Goal: Task Accomplishment & Management: Complete application form

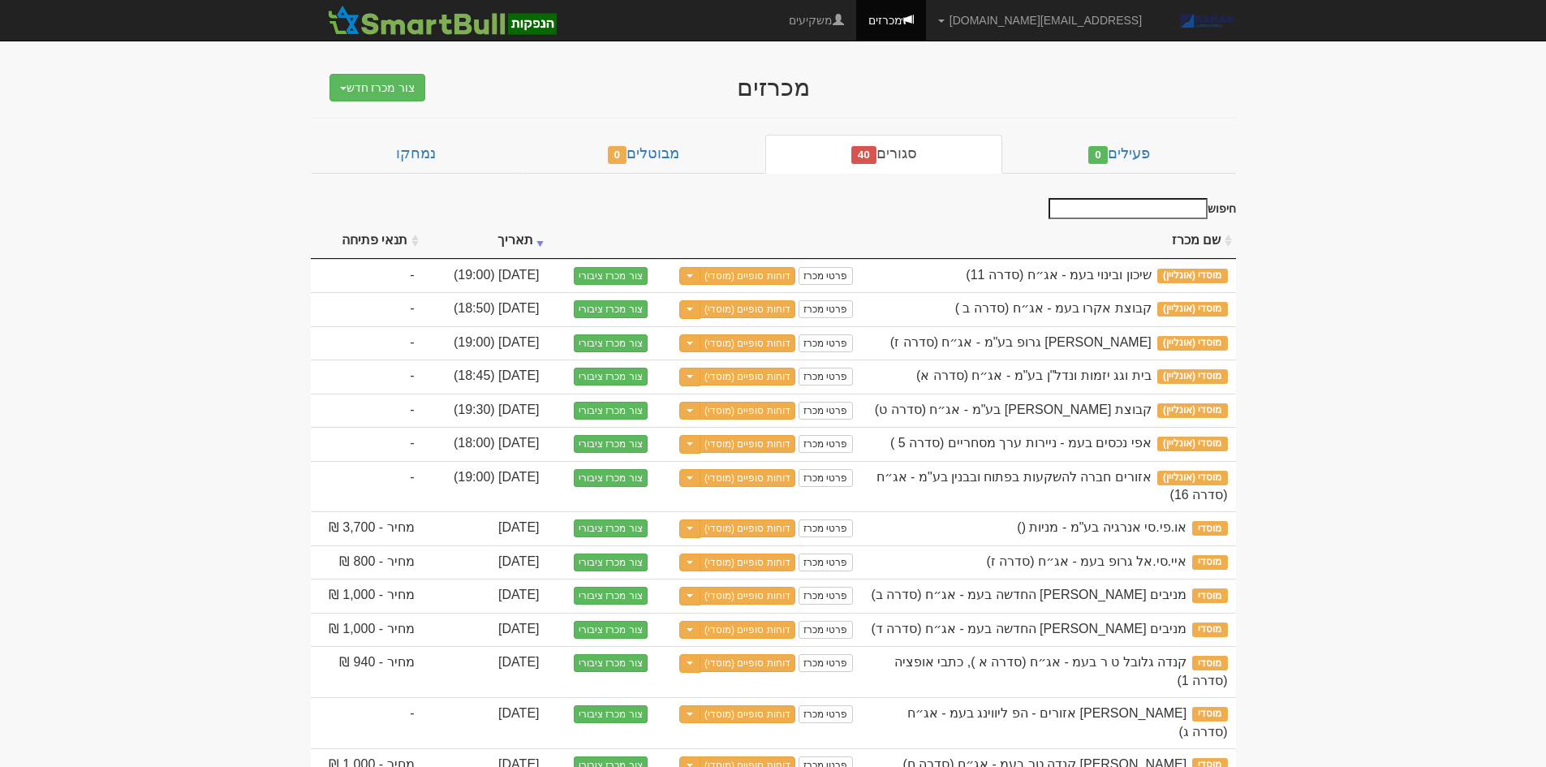
click at [404, 82] on button "צור מכרז חדש" at bounding box center [377, 88] width 97 height 28
click at [627, 82] on div "מכרזים" at bounding box center [773, 87] width 633 height 27
click at [379, 77] on button "צור מכרז חדש" at bounding box center [377, 88] width 97 height 28
click at [384, 111] on link "מוסדי" at bounding box center [336, 118] width 178 height 21
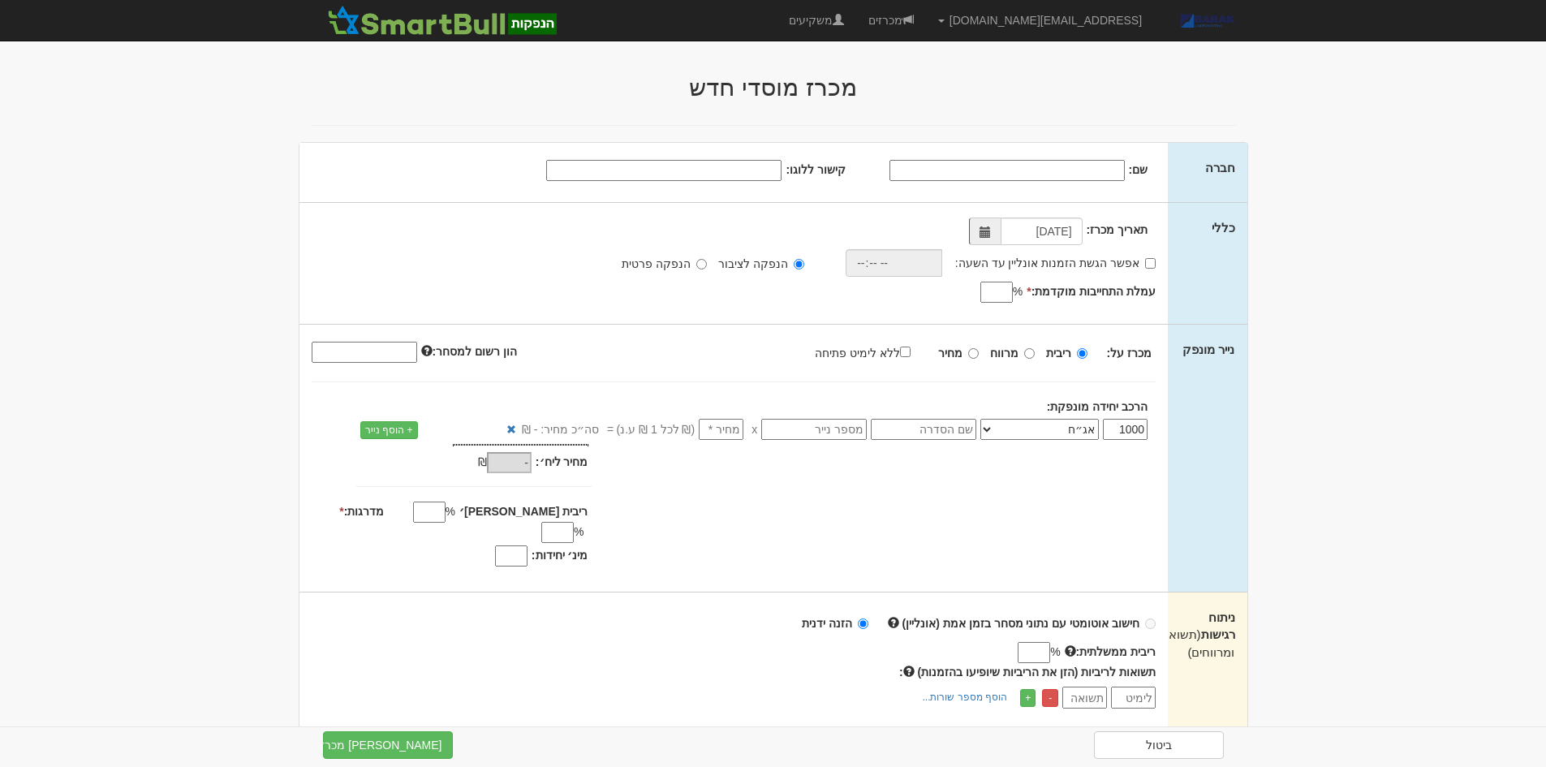
click at [1102, 157] on div "שם: קישור ללוגו:" at bounding box center [723, 169] width 849 height 24
drag, startPoint x: 1101, startPoint y: 164, endPoint x: 1164, endPoint y: 190, distance: 67.7
click at [1101, 164] on input "שם:" at bounding box center [1006, 170] width 235 height 21
click at [1097, 183] on div "שם: קישור ללוגו:" at bounding box center [733, 172] width 869 height 59
click at [1105, 172] on input "שם:" at bounding box center [1006, 170] width 235 height 21
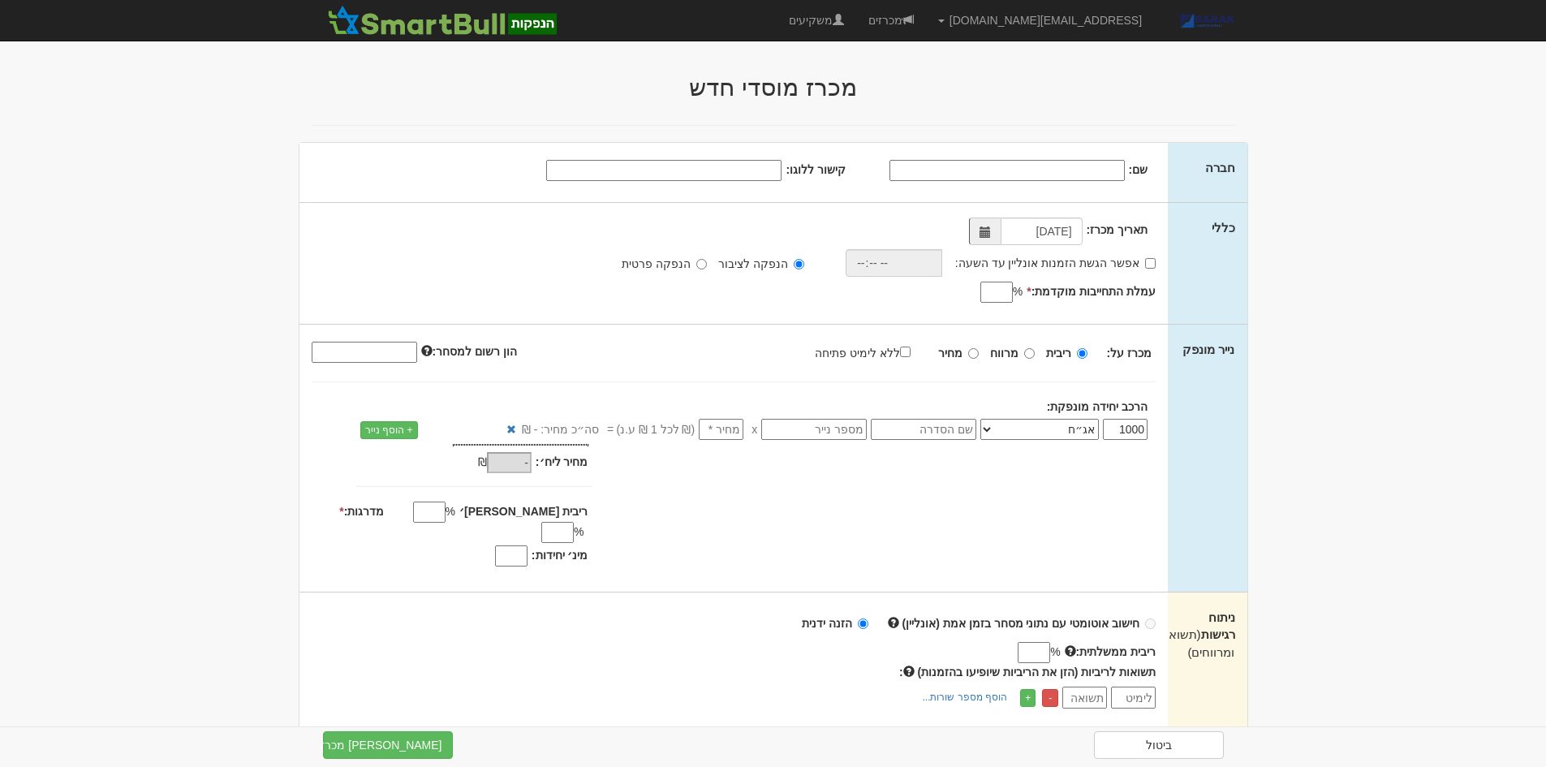
paste input "ישראל קנדה (ט.ר) בע"מ"
type input "ישראל קנדה (ט.ר) בע"מ"
click at [718, 157] on div "שם: ישראל קנדה (ט.ר) בע"מ קישור ללוגו:" at bounding box center [723, 169] width 849 height 24
click at [717, 160] on input "קישור ללוגו:" at bounding box center [663, 170] width 235 height 21
paste input "https://cdn.funder.co.il/fimgni/i/a/canadaisraellogo.jpg"
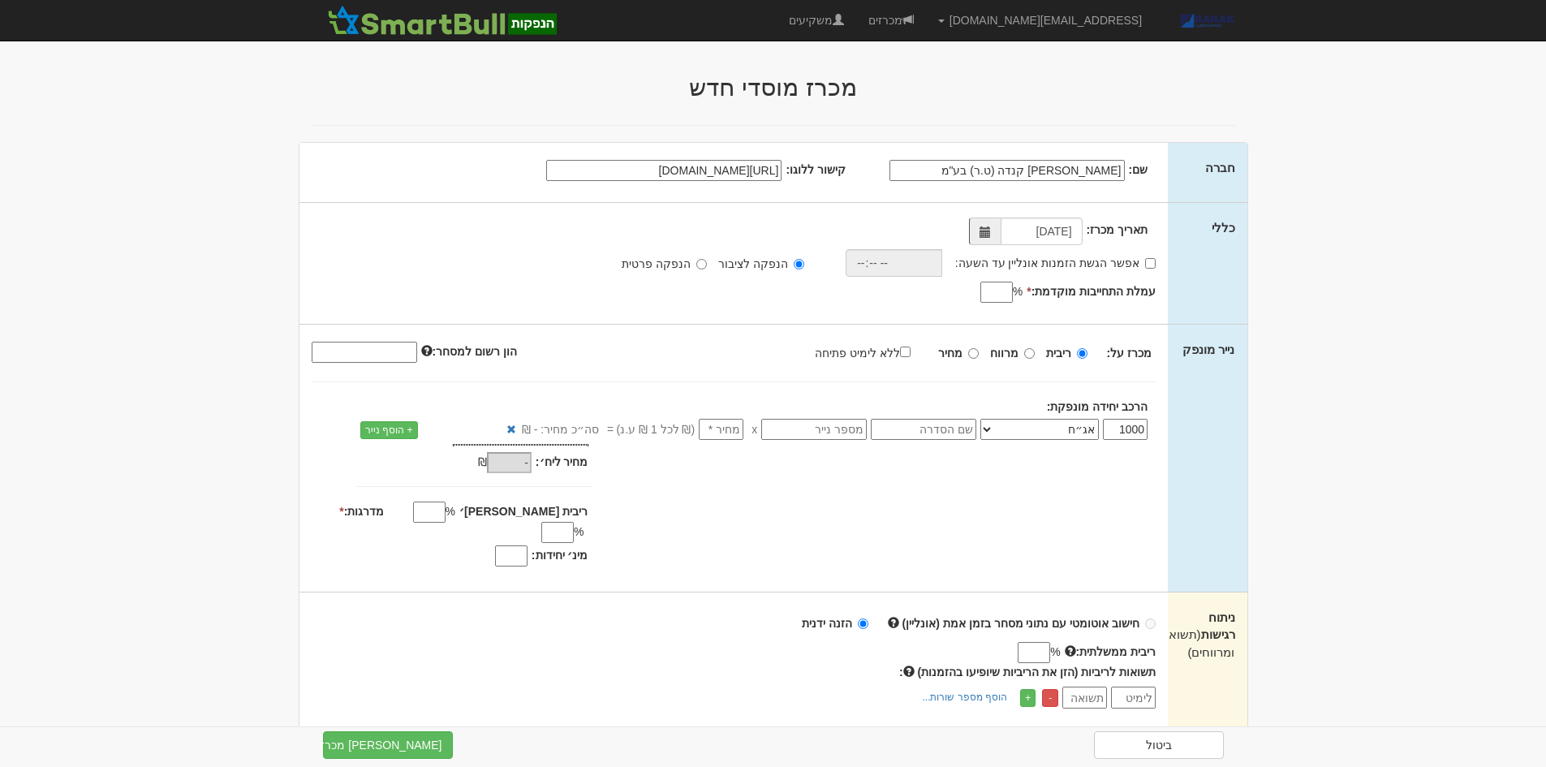
scroll to position [0, -37]
type input "https://cdn.funder.co.il/fimgni/i/a/canadaisraellogo.jpg"
click at [1459, 318] on body "AlonHo@barak-capital.co.il הגדרות חשבונות הנפקה תבניות הודעות קיבול X" at bounding box center [773, 759] width 1546 height 1518
click at [1022, 231] on input "08/09/2025" at bounding box center [1042, 231] width 82 height 28
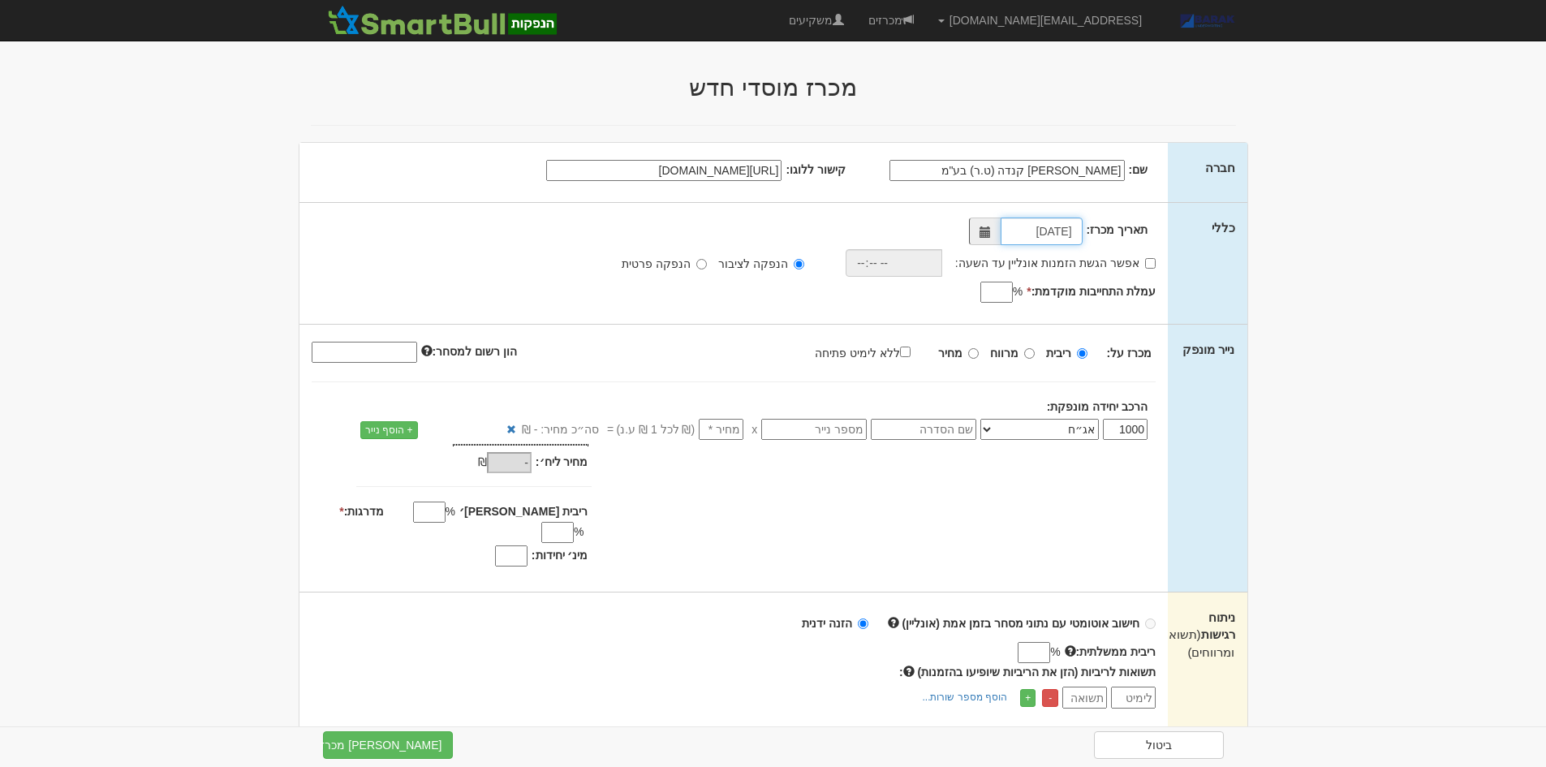
click at [1022, 231] on input "08/09/2025" at bounding box center [1042, 231] width 82 height 28
type input "09/09/2025"
click at [975, 353] on input "מחיר" at bounding box center [973, 353] width 11 height 11
radio input "true"
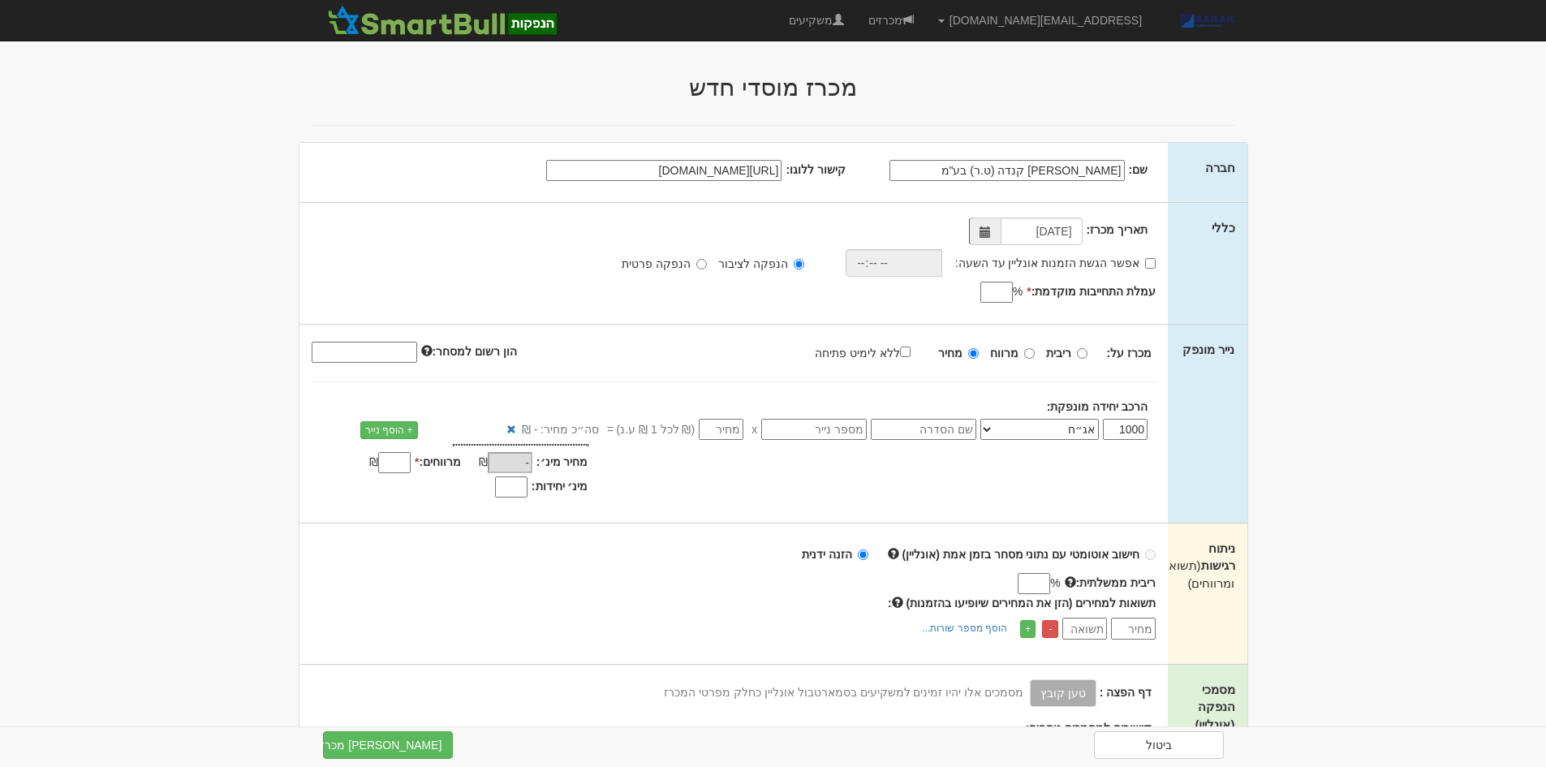
click at [953, 435] on input "text" at bounding box center [923, 429] width 105 height 21
click at [1148, 258] on input "אפשר הגשת הזמנות אונליין עד השעה:" at bounding box center [1150, 263] width 11 height 11
checkbox input "true"
click at [995, 299] on input "עמלת התחייבות מוקדמת: *" at bounding box center [996, 292] width 32 height 21
type input "0.4"
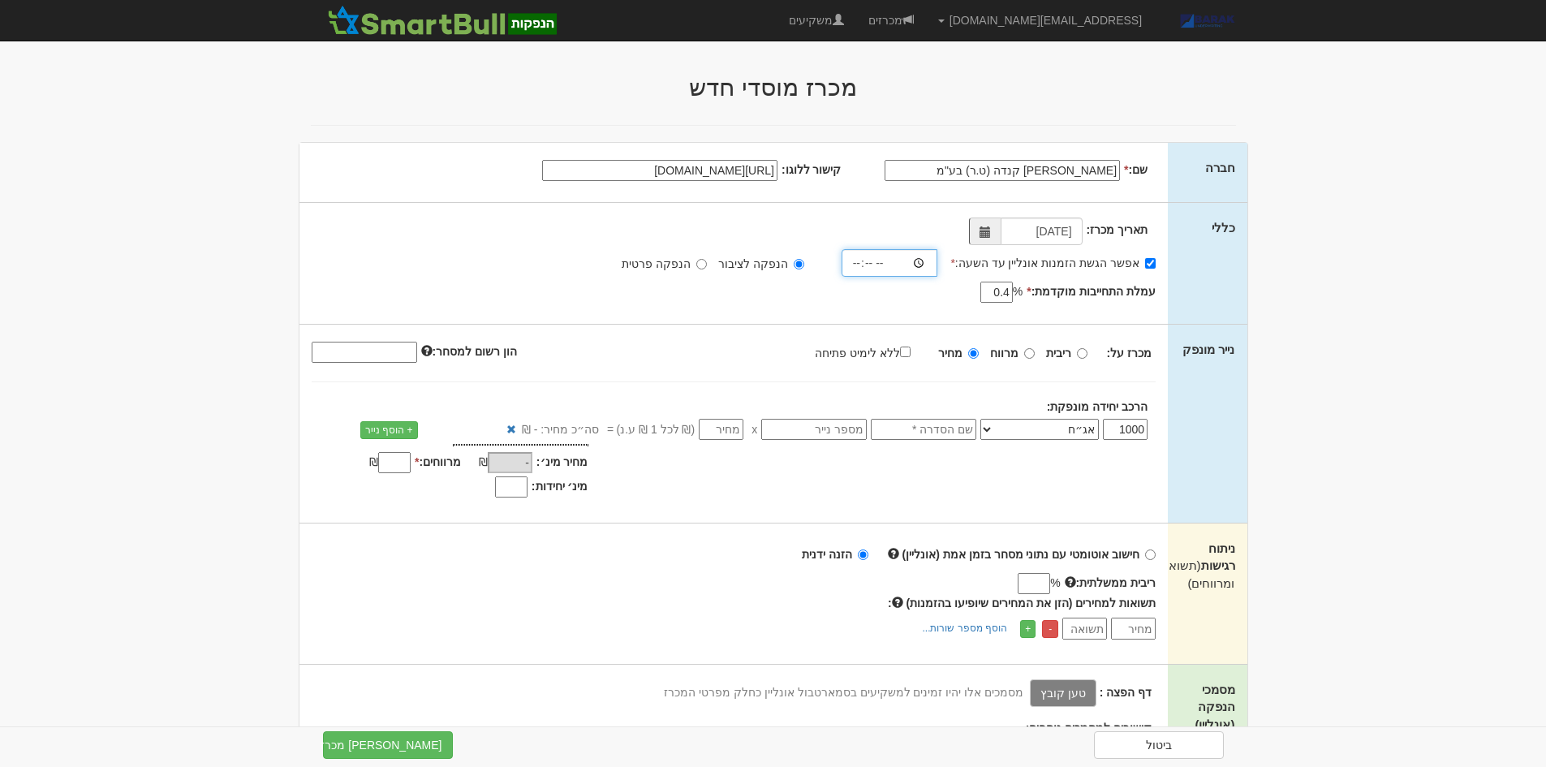
click at [863, 258] on input "time" at bounding box center [889, 263] width 97 height 28
type input "18:30"
click at [945, 427] on input "text" at bounding box center [923, 429] width 105 height 21
type input "סדרה ח"
click at [720, 435] on input "number" at bounding box center [721, 429] width 45 height 21
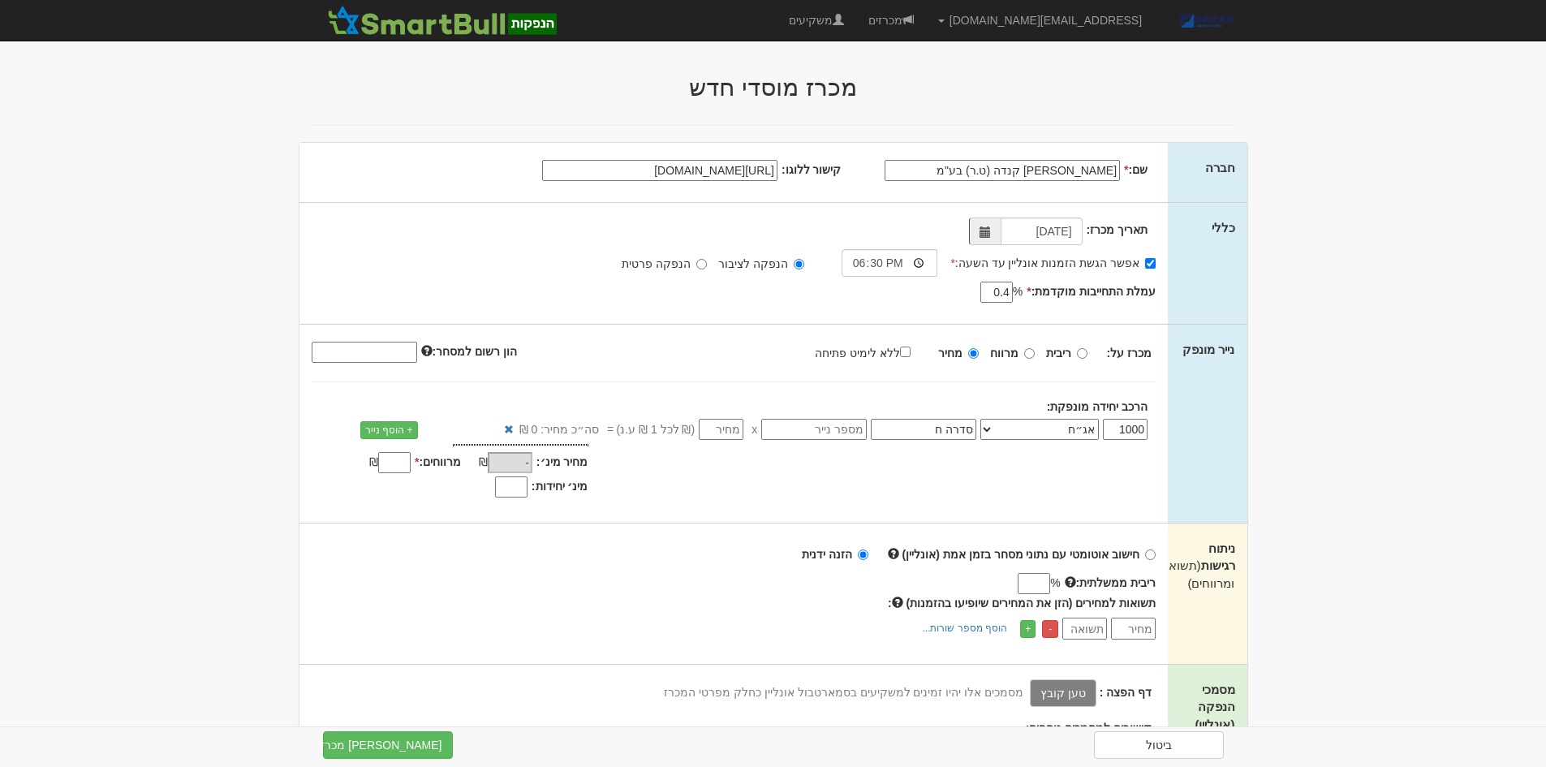
click at [825, 421] on input "text" at bounding box center [813, 429] width 105 height 21
paste input "1207836"
type input "1207836"
click at [1364, 437] on body "AlonHo@barak-capital.co.il הגדרות חשבונות הנפקה תבניות הודעות קיבול X" at bounding box center [773, 724] width 1546 height 1449
click at [732, 435] on input "number" at bounding box center [721, 429] width 45 height 21
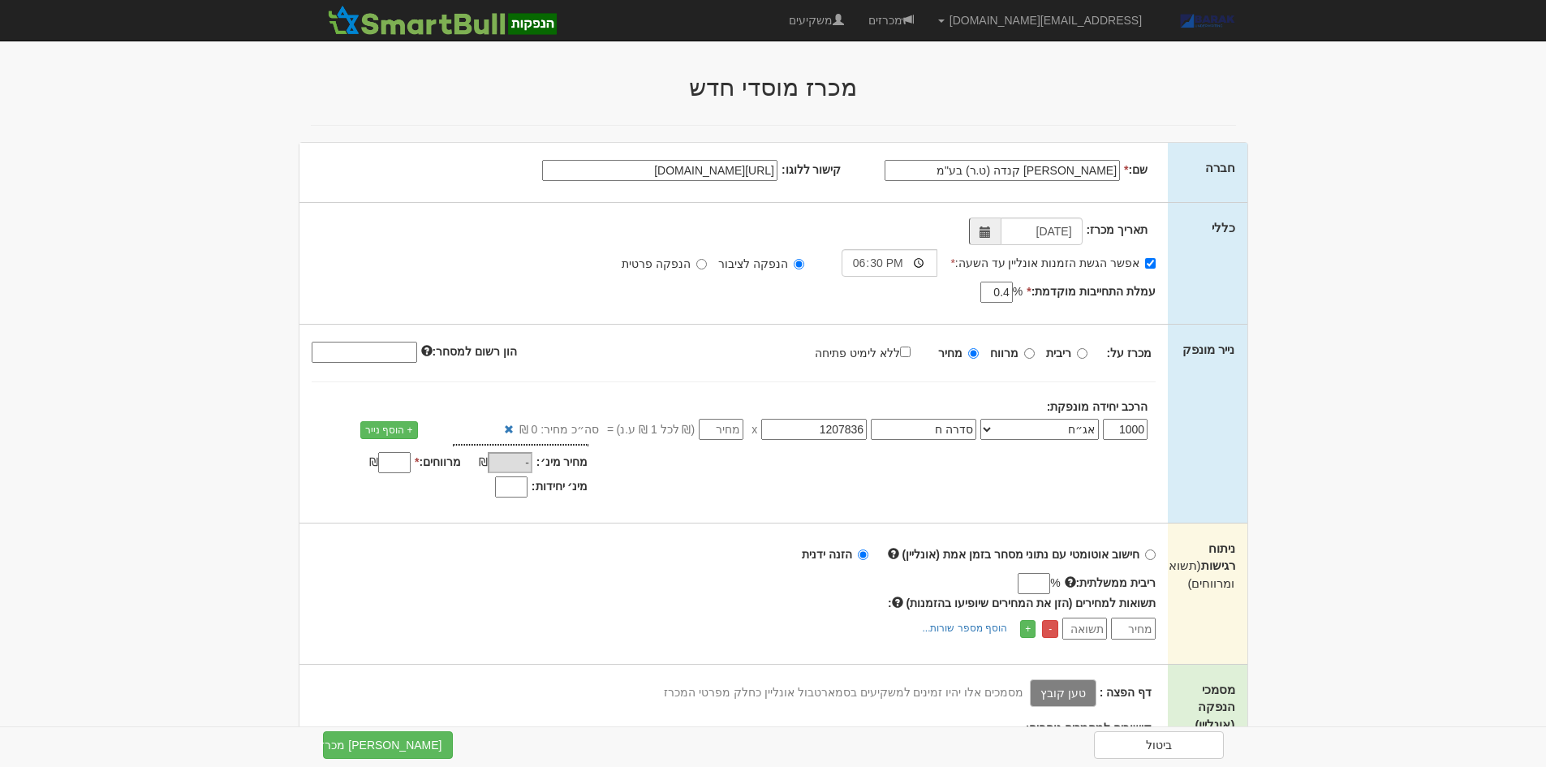
click at [853, 512] on div "מכרז על: ריבית מרווח מחיר ללא לימיט פתיחה 0" at bounding box center [733, 424] width 869 height 198
click at [735, 439] on input "number" at bounding box center [721, 429] width 45 height 21
click at [866, 506] on div "מכרז על: ריבית מרווח מחיר ללא לימיט פתיחה 0" at bounding box center [733, 424] width 869 height 198
click at [734, 437] on input "number" at bounding box center [721, 429] width 45 height 21
type input "1"
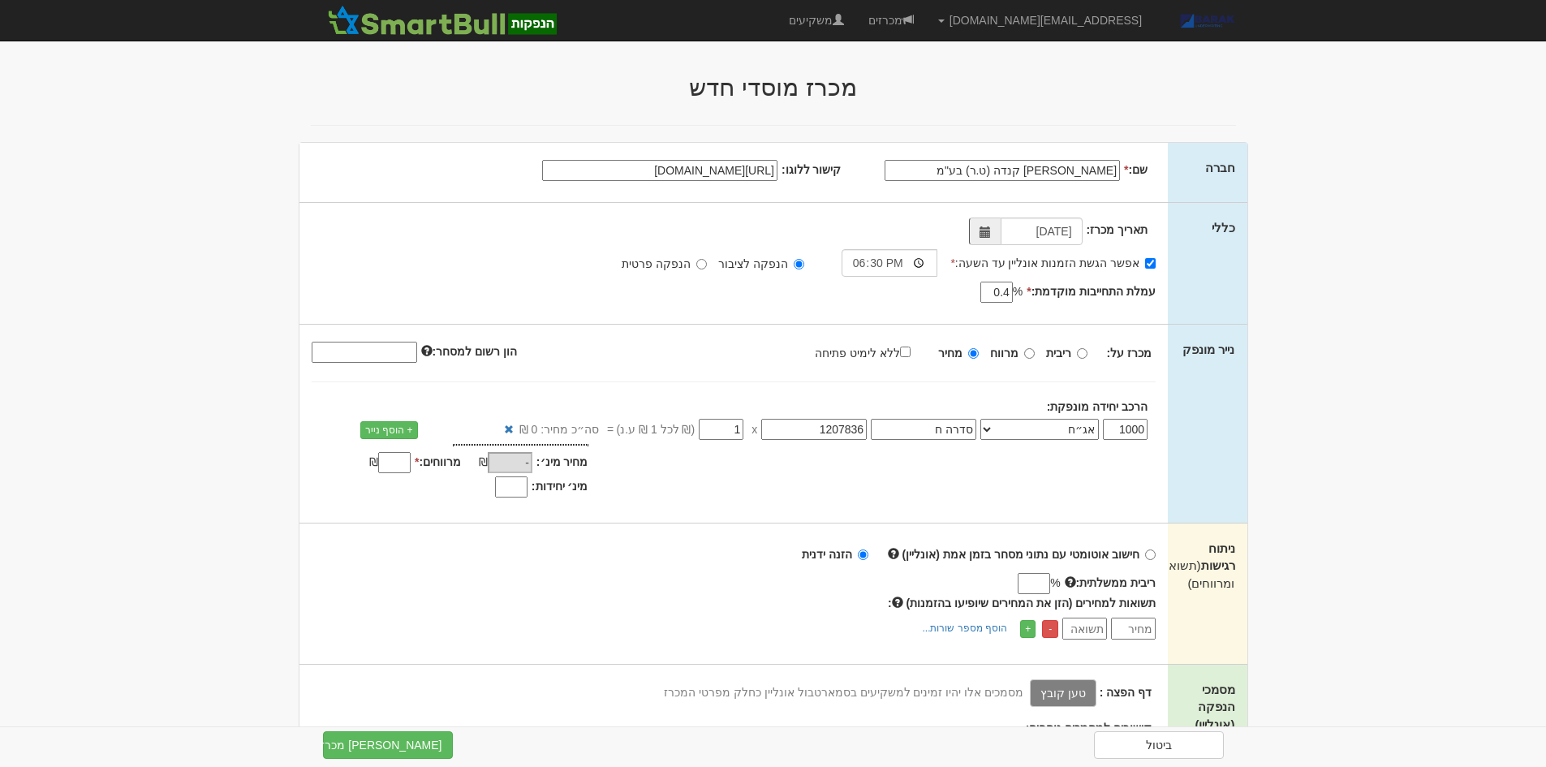
type input "1,000"
type input "1"
click at [890, 492] on div "מחיר מינ׳: 1,000 ₪ * %" at bounding box center [733, 473] width 869 height 58
type input "800"
click at [396, 465] on input "מרווחים: *" at bounding box center [394, 462] width 32 height 21
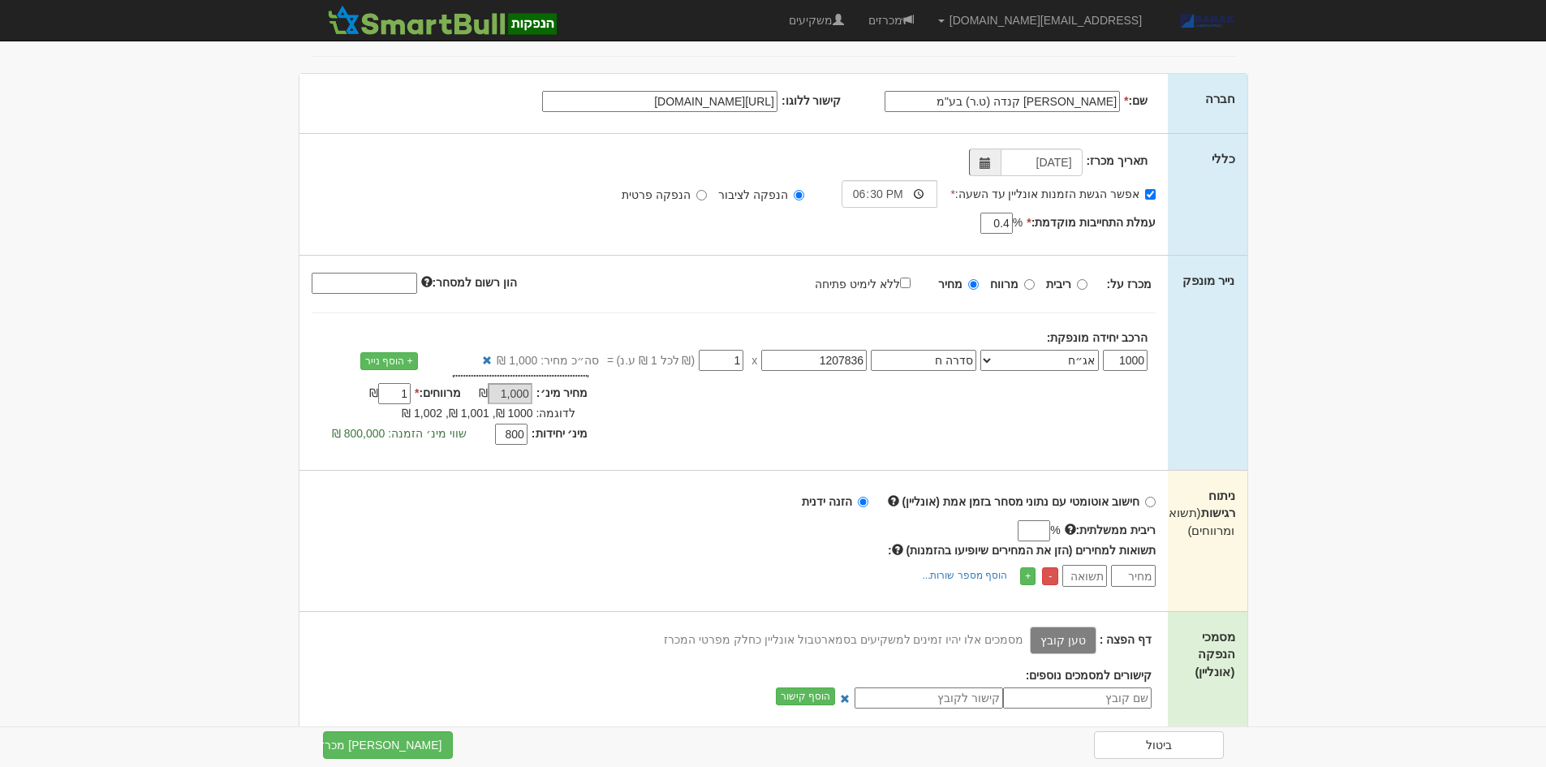
scroll to position [162, 0]
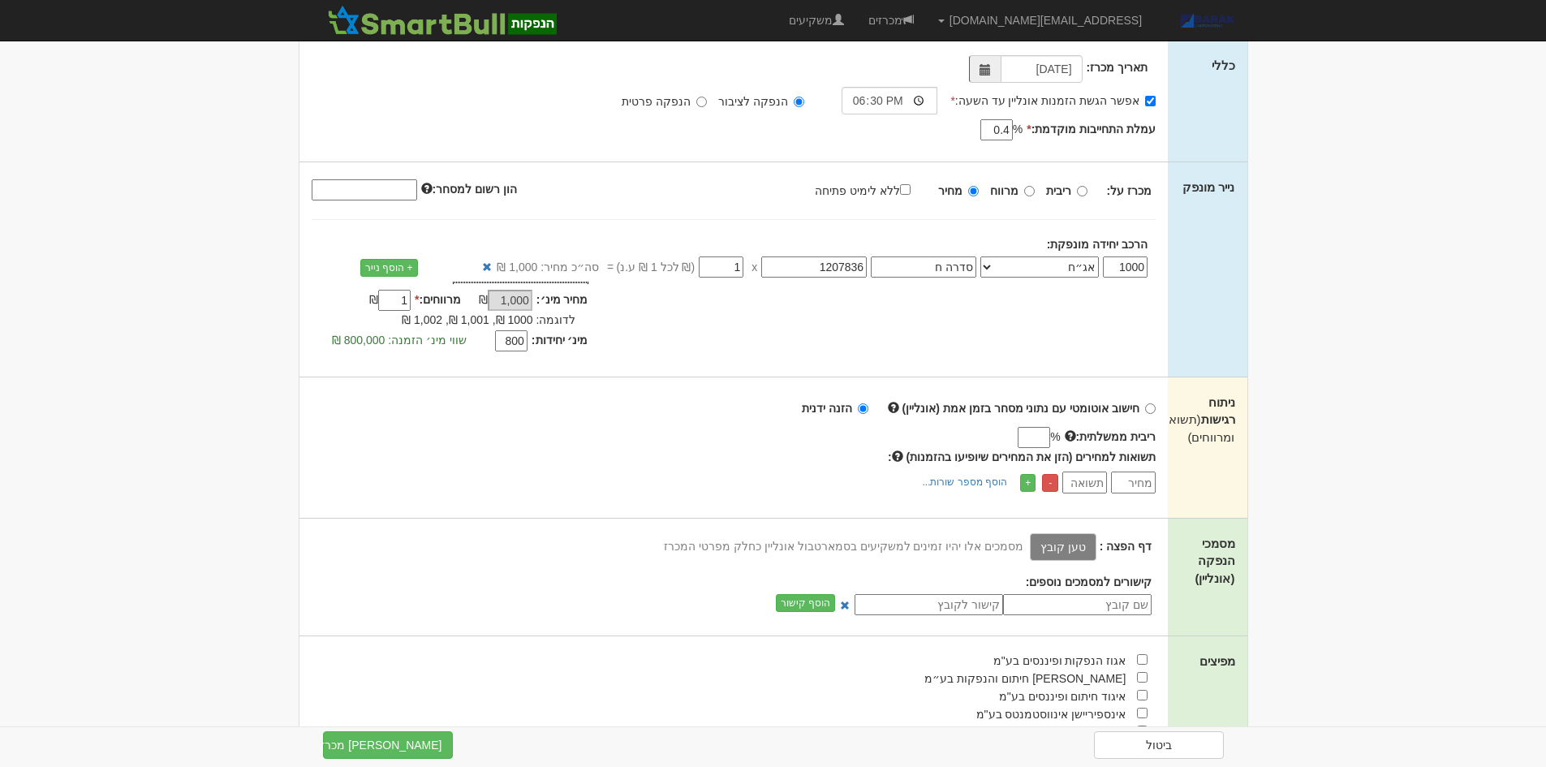
type input "1"
click at [1498, 703] on body "AlonHo@barak-capital.co.il הגדרות חשבונות הנפקה תבניות הודעות קיבול X" at bounding box center [773, 570] width 1546 height 1465
click at [1149, 480] on input "number" at bounding box center [1133, 482] width 45 height 22
type input "3.9"
click at [1138, 481] on input "3.9" at bounding box center [1133, 482] width 45 height 22
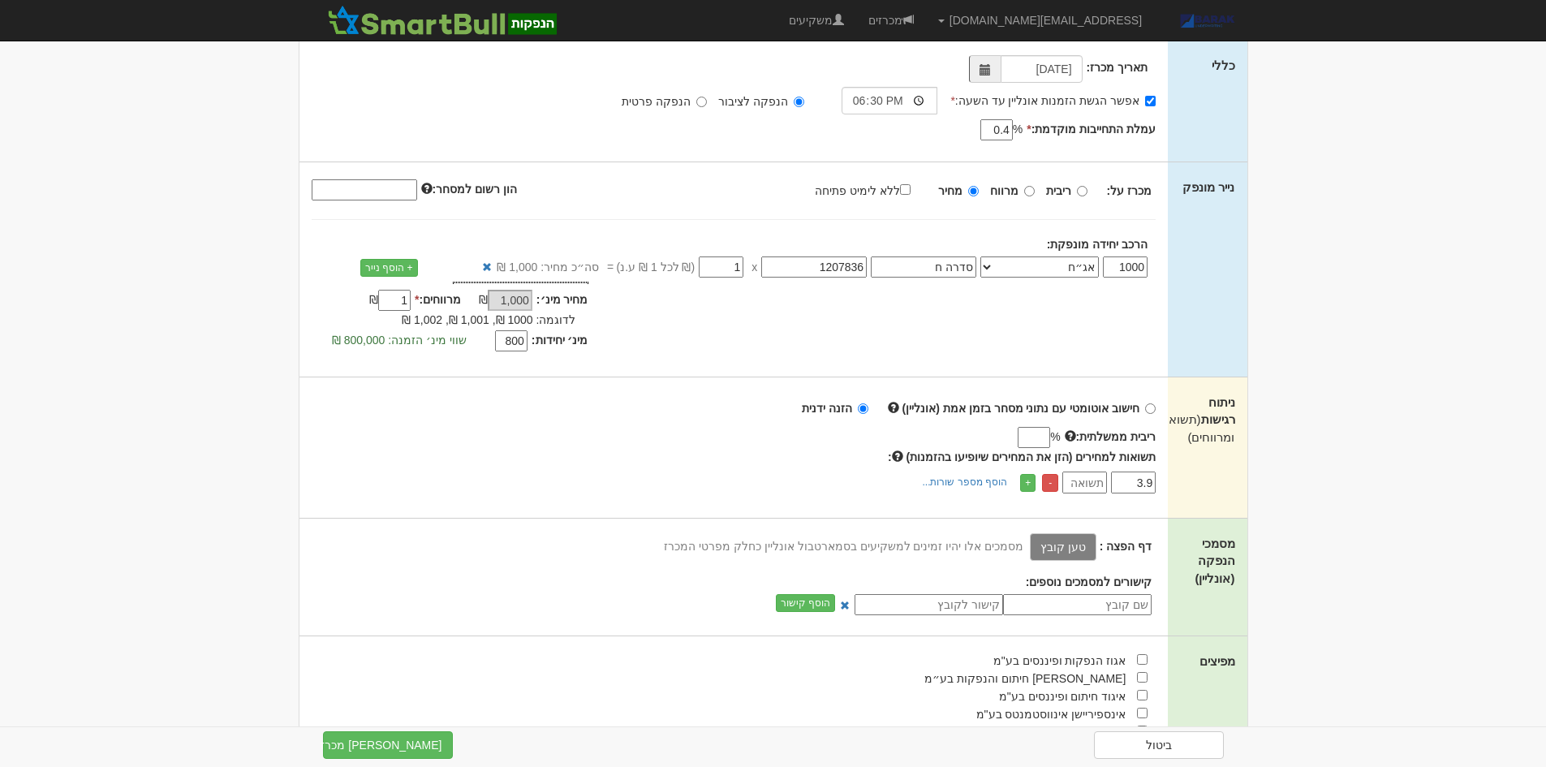
click at [1138, 481] on input "3.9" at bounding box center [1133, 482] width 45 height 22
click at [1008, 433] on div "%" at bounding box center [888, 437] width 352 height 19
click at [1031, 433] on input "ריבית ממשלתית:" at bounding box center [1034, 437] width 32 height 21
type input "3.9"
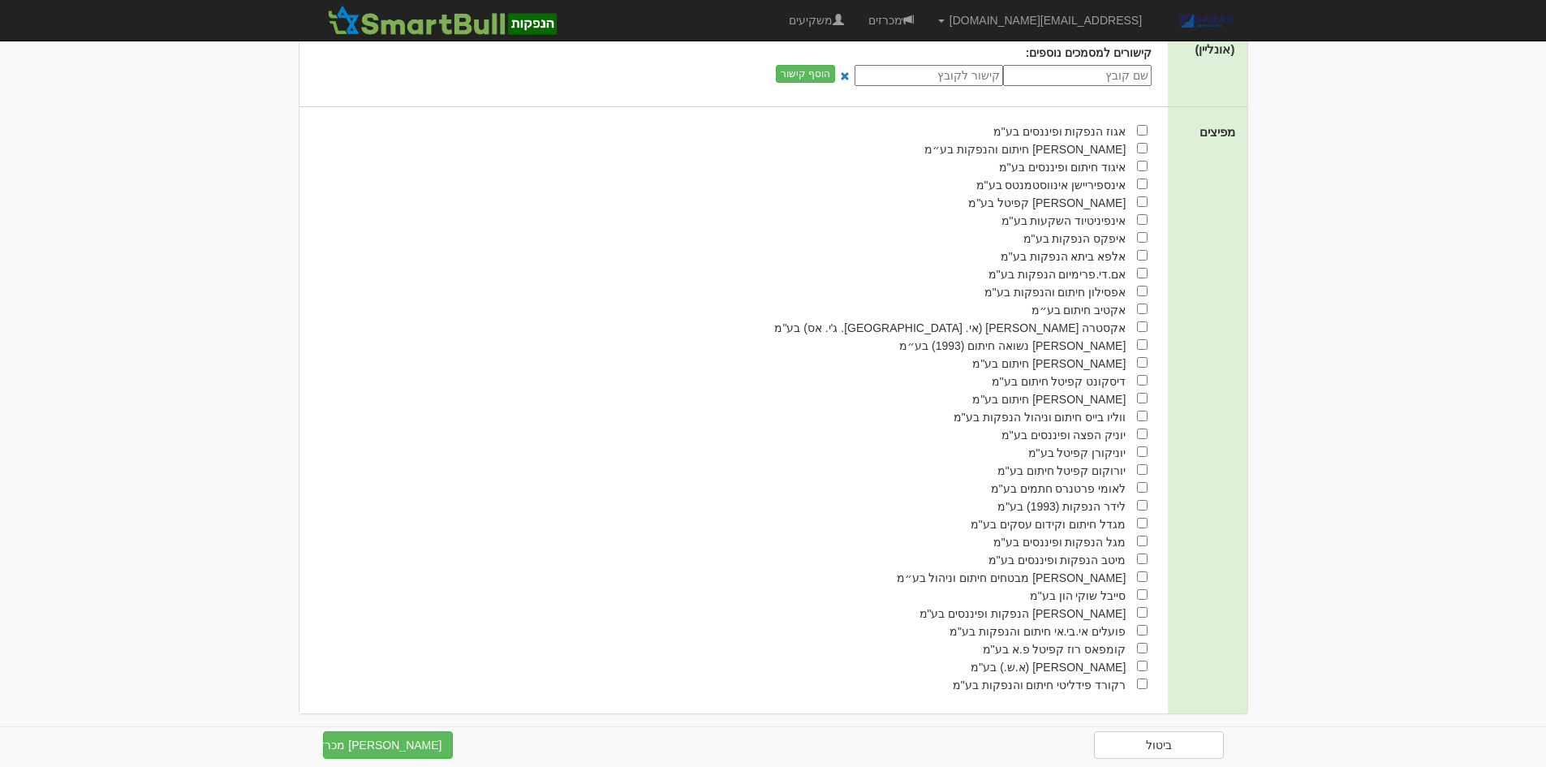
scroll to position [699, 0]
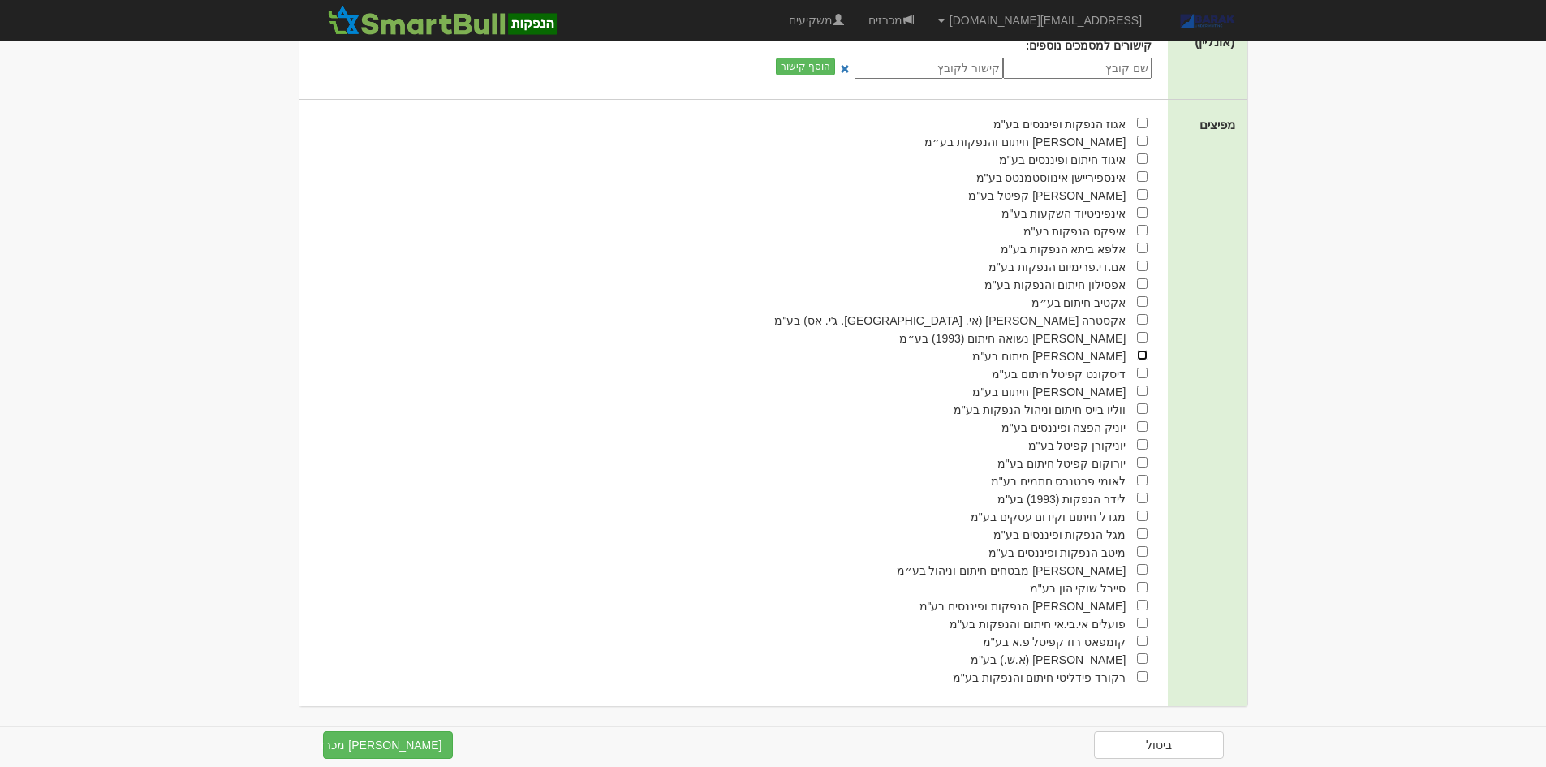
click at [1138, 352] on input "checkbox" at bounding box center [1142, 355] width 11 height 11
checkbox input "true"
click at [1146, 501] on input "checkbox" at bounding box center [1142, 498] width 11 height 11
checkbox input "true"
click at [1143, 138] on input "checkbox" at bounding box center [1142, 141] width 11 height 11
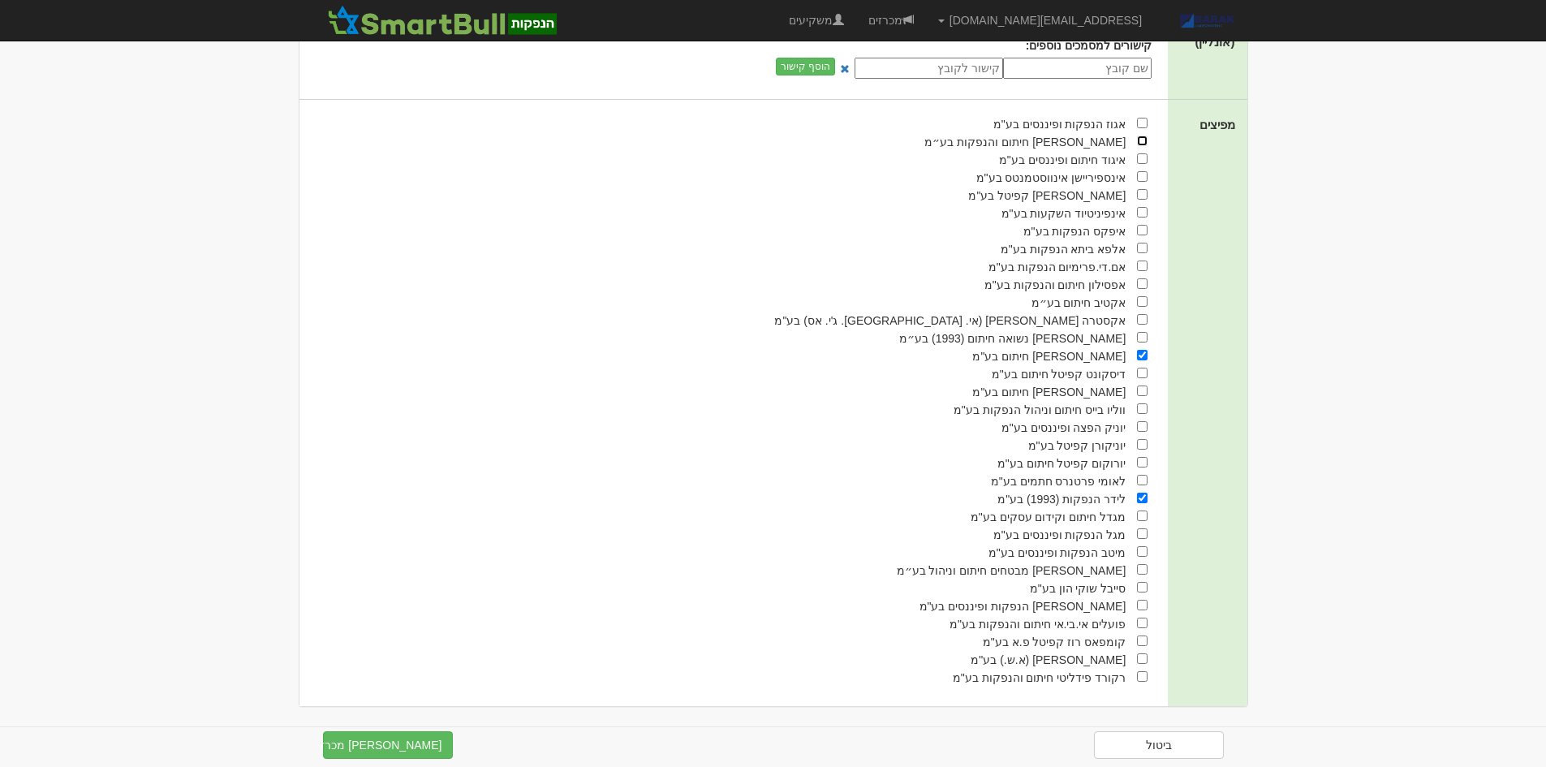
checkbox input "true"
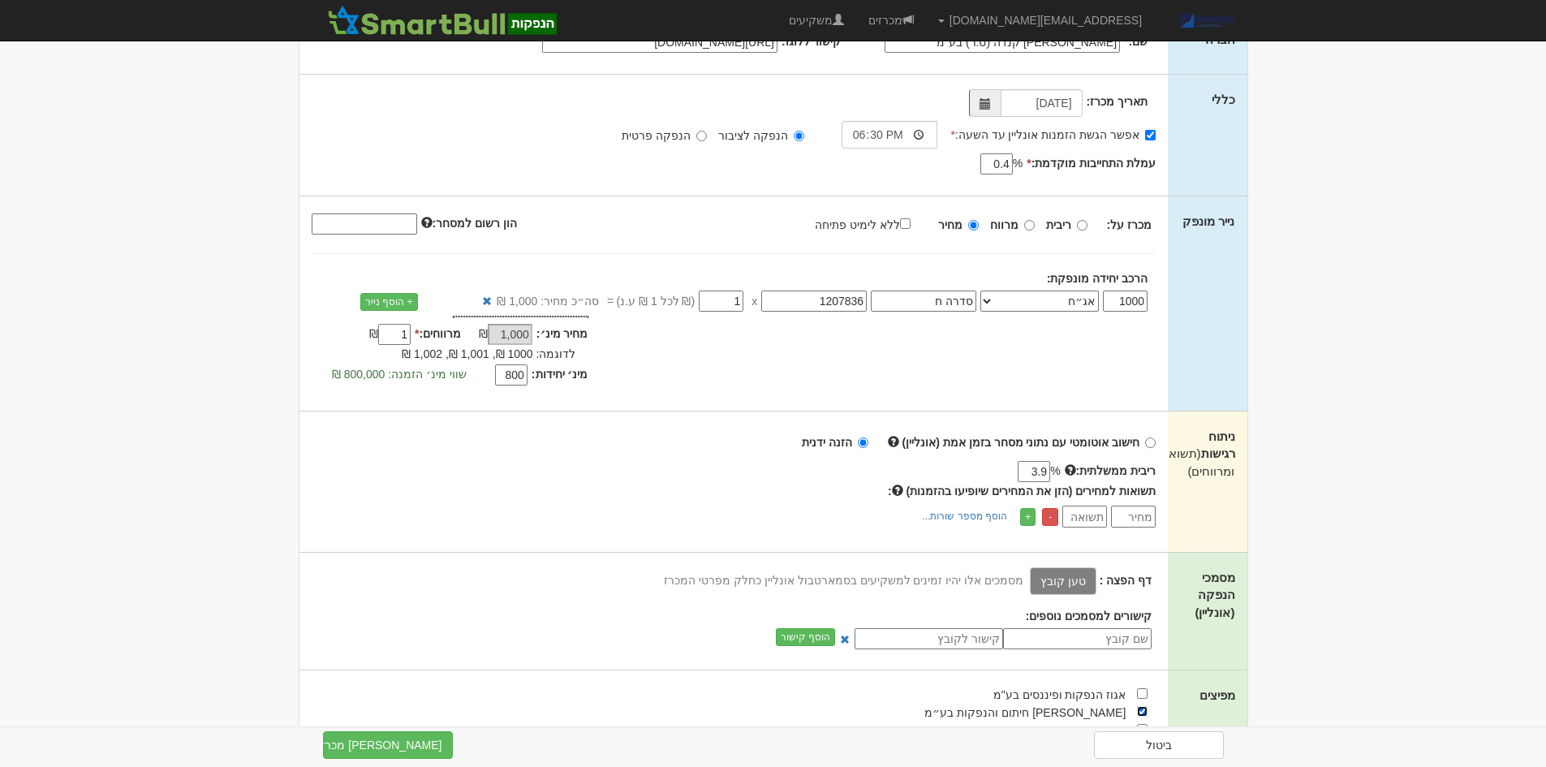
scroll to position [0, 0]
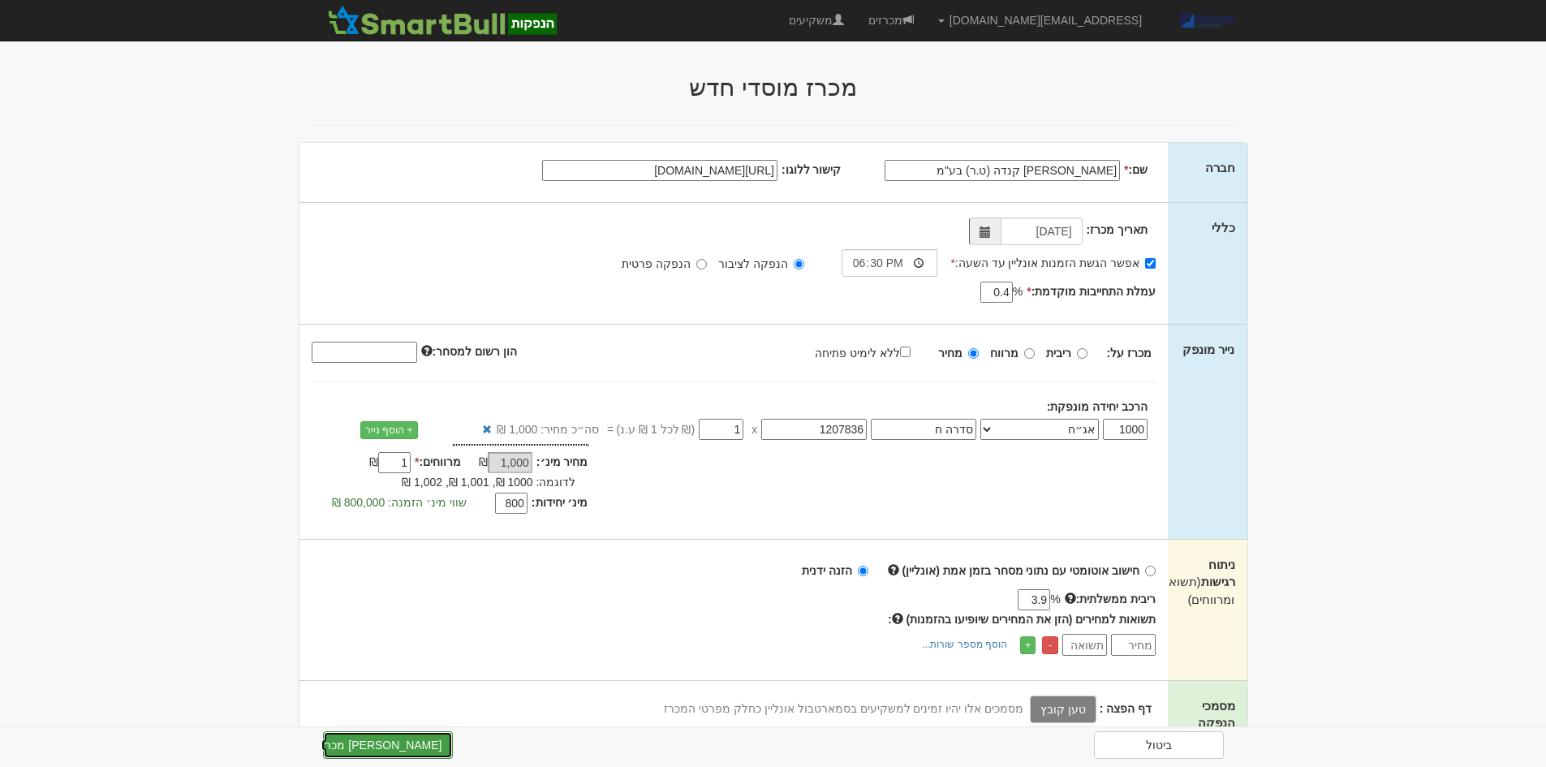
click at [424, 734] on button "צור מכרז" at bounding box center [388, 745] width 130 height 28
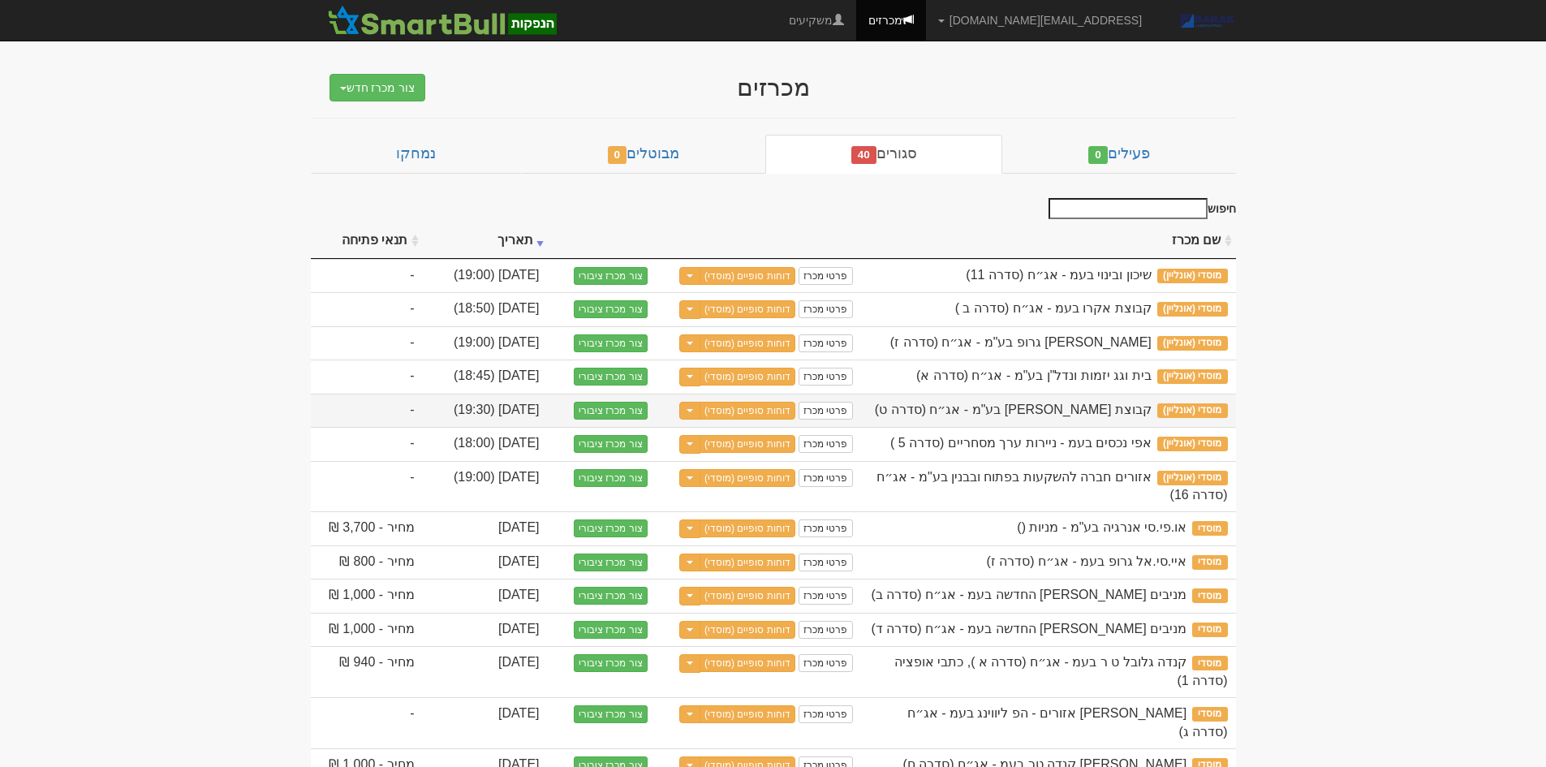
scroll to position [81, 0]
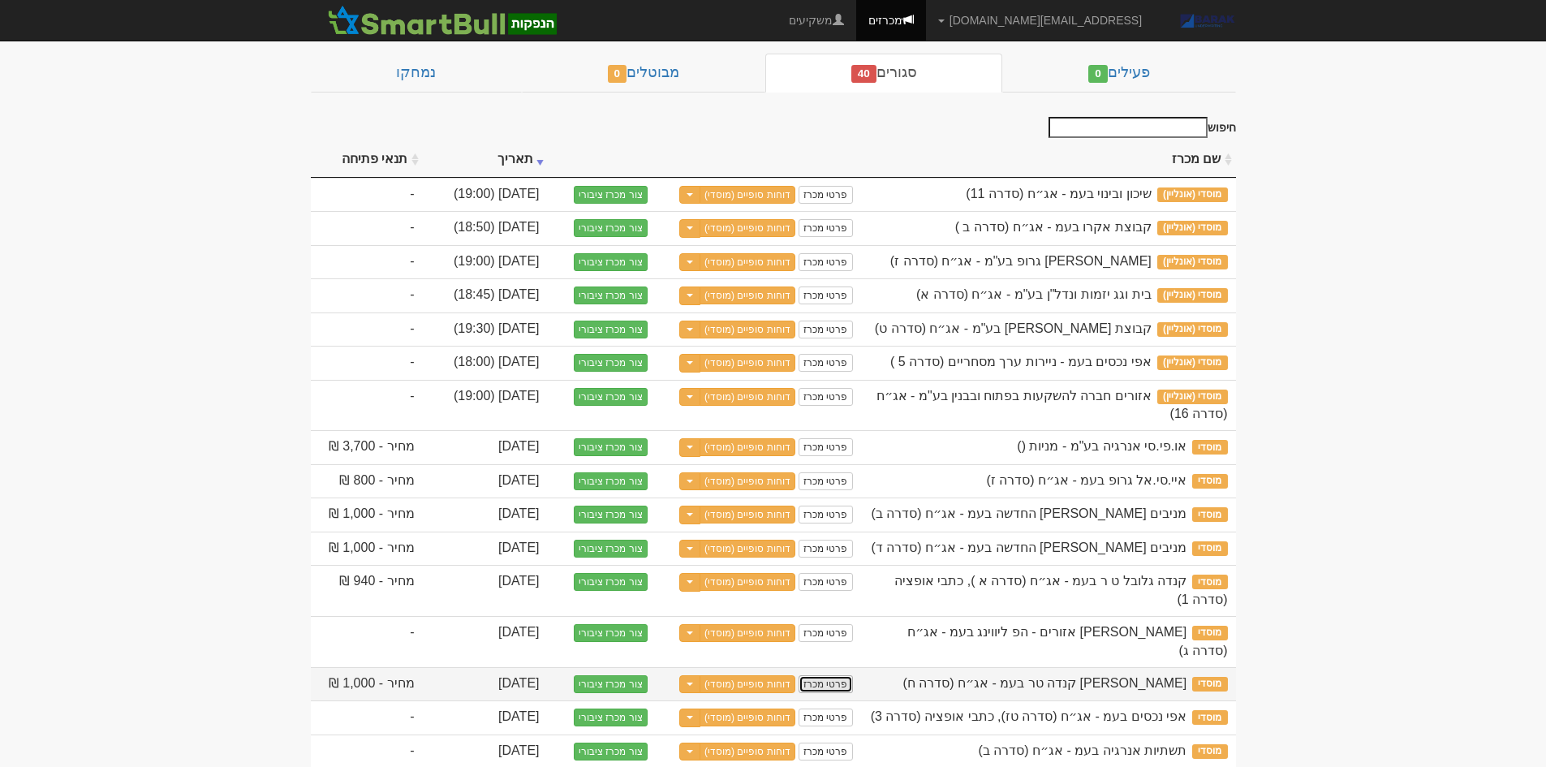
click at [832, 675] on link "פרטי מכרז" at bounding box center [825, 684] width 54 height 18
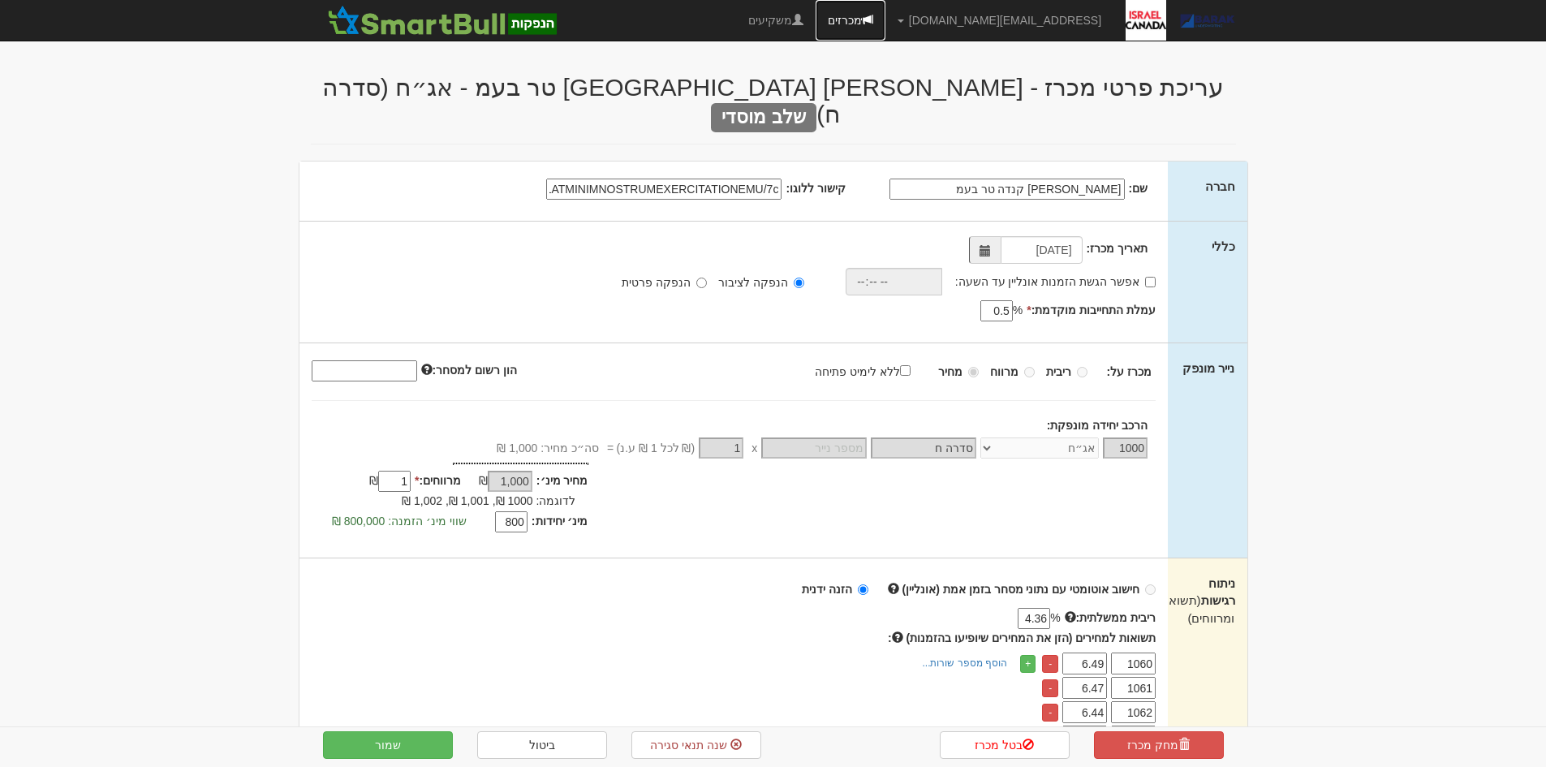
click at [885, 25] on link "מכרזים" at bounding box center [851, 20] width 70 height 41
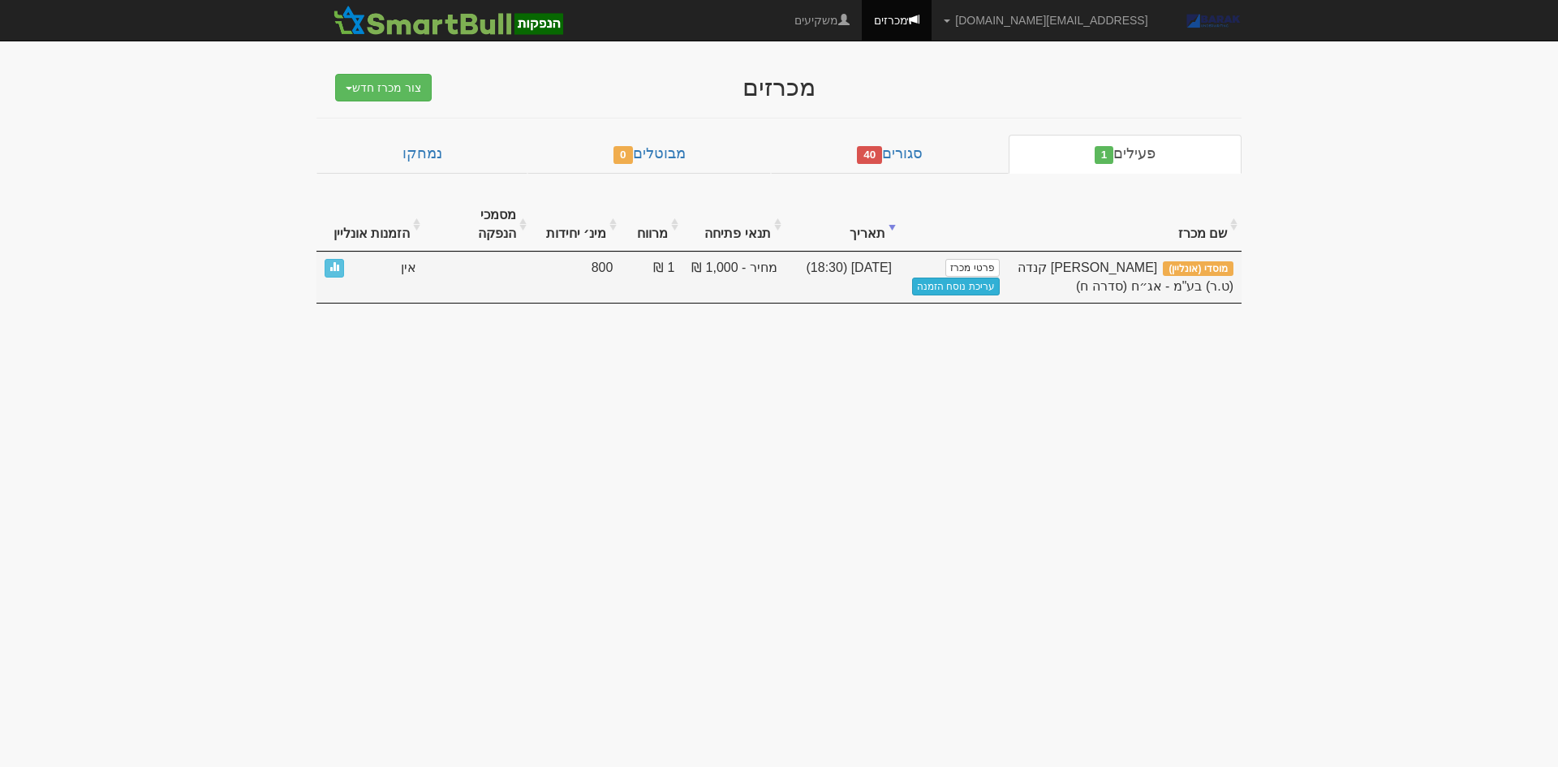
click at [972, 278] on link "עריכת נוסח הזמנה" at bounding box center [956, 287] width 88 height 18
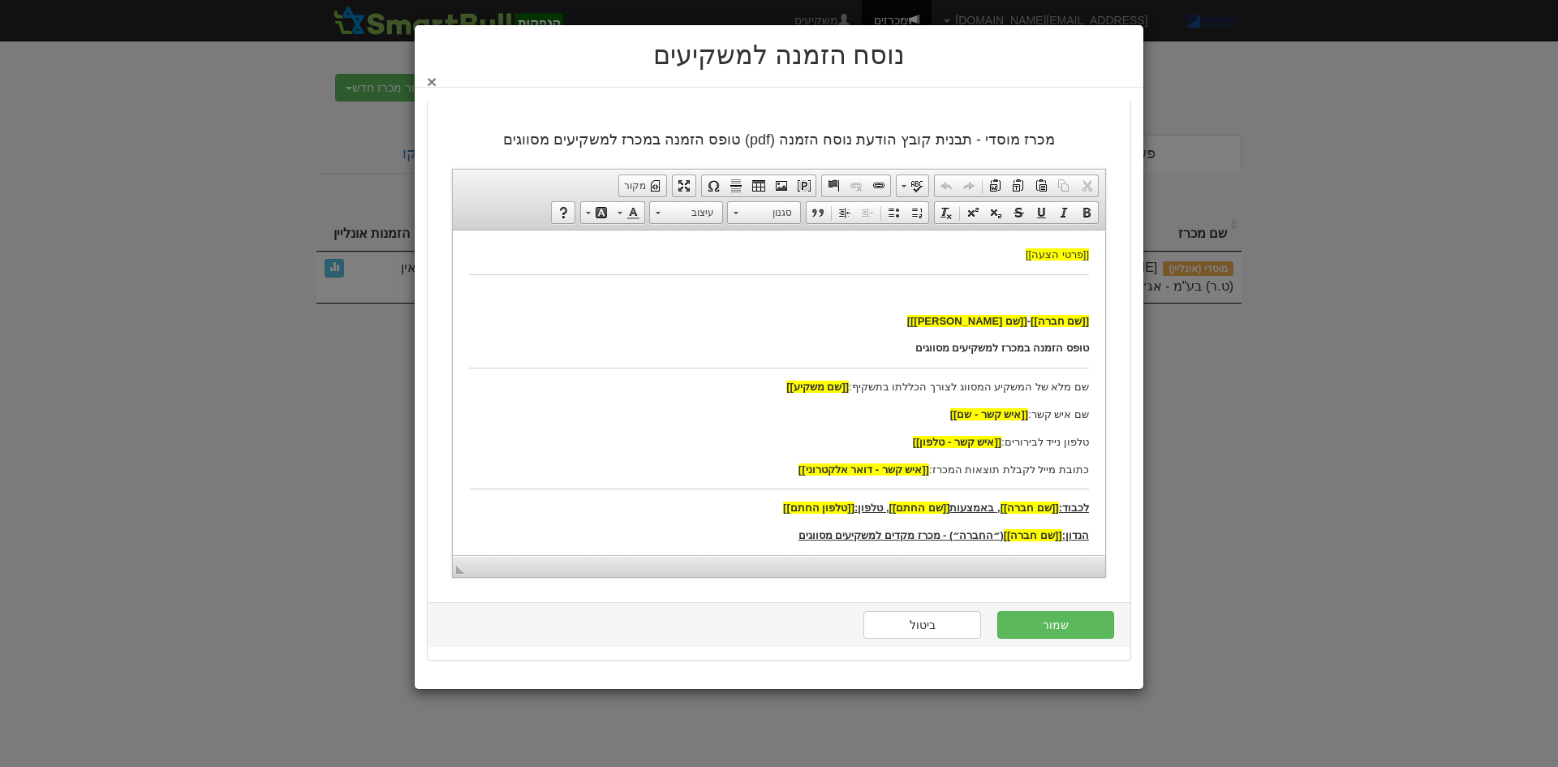
drag, startPoint x: 430, startPoint y: 84, endPoint x: 497, endPoint y: 81, distance: 67.4
click at [430, 84] on button "×" at bounding box center [432, 81] width 10 height 17
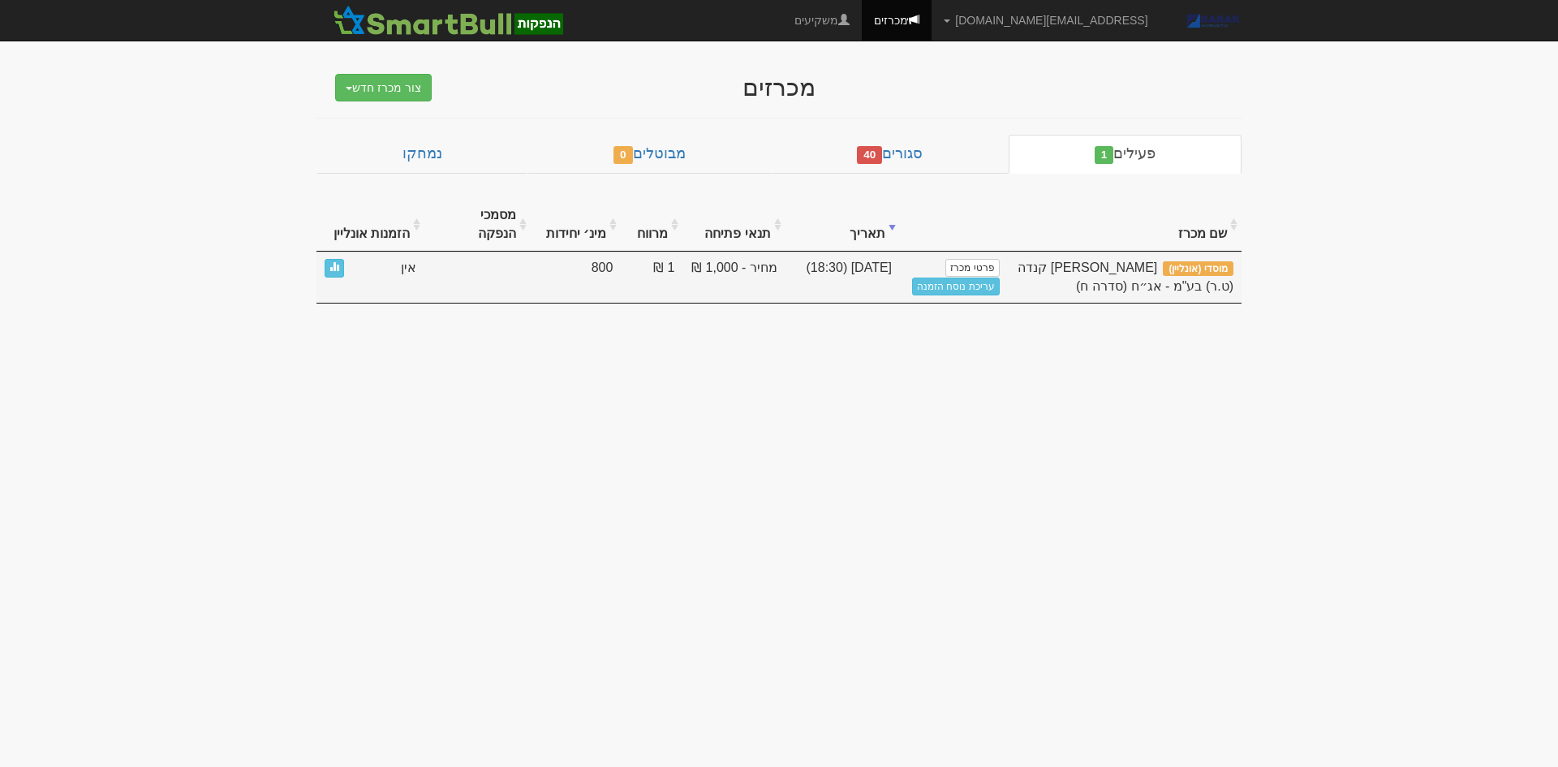
drag, startPoint x: 708, startPoint y: 253, endPoint x: 739, endPoint y: 257, distance: 31.1
click at [739, 257] on td "מחיר - 1,000 ₪" at bounding box center [733, 277] width 102 height 51
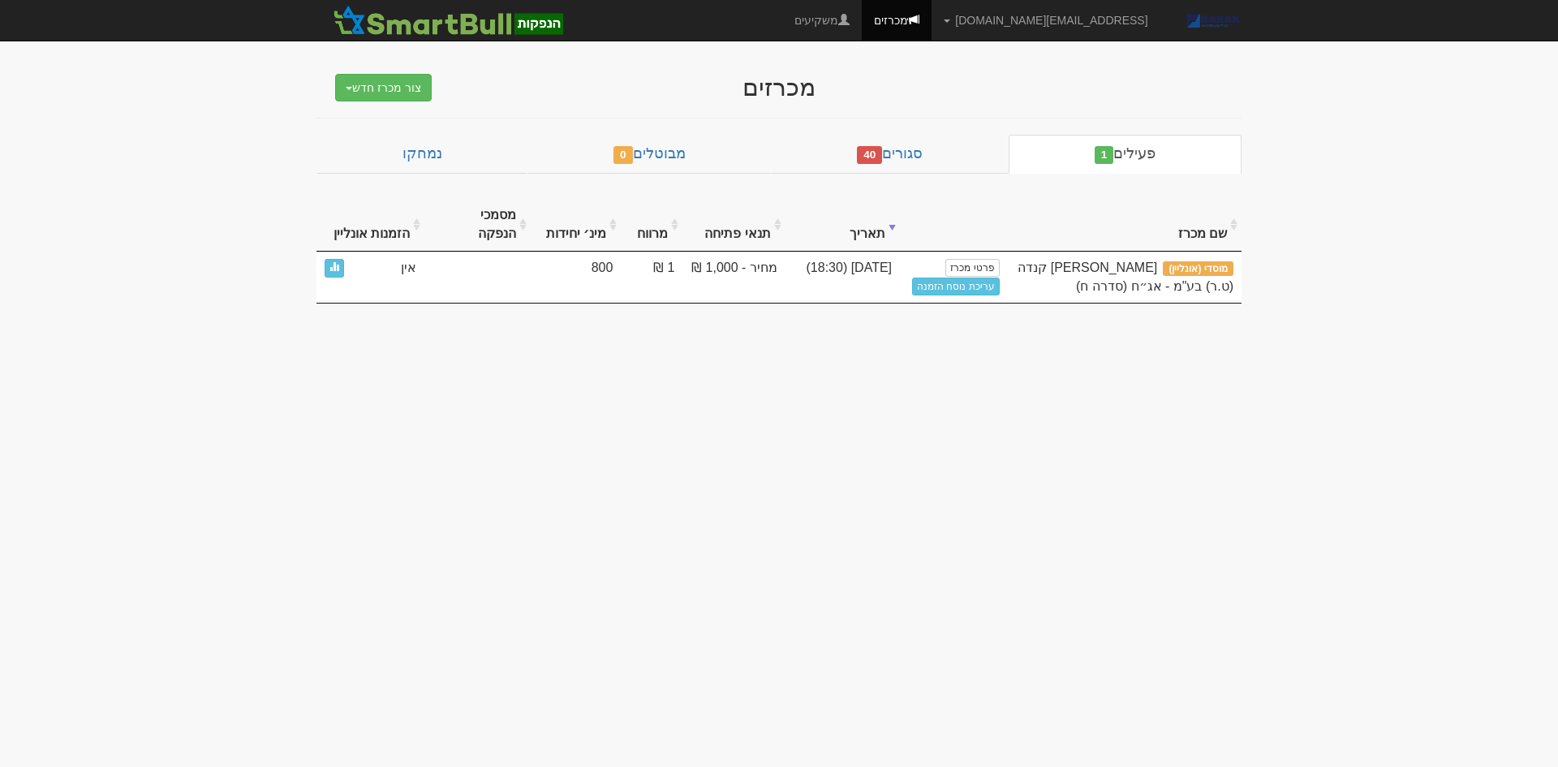
click at [889, 354] on body "AlonHo@barak-capital.co.il הגדרות חשבונות הנפקה תבניות הודעות קיבול X" at bounding box center [779, 383] width 1558 height 767
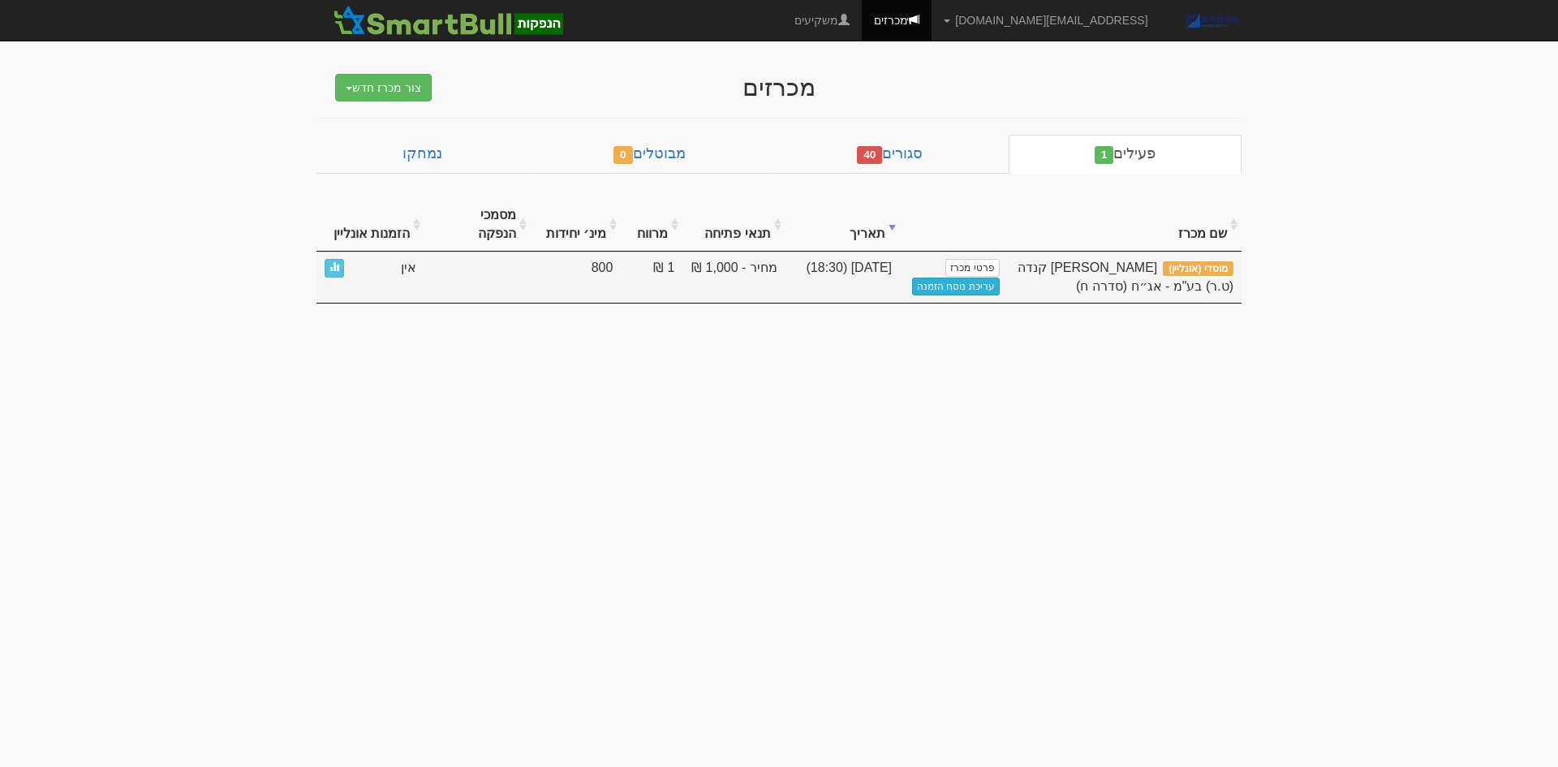
click at [951, 278] on link "עריכת נוסח הזמנה" at bounding box center [956, 287] width 88 height 18
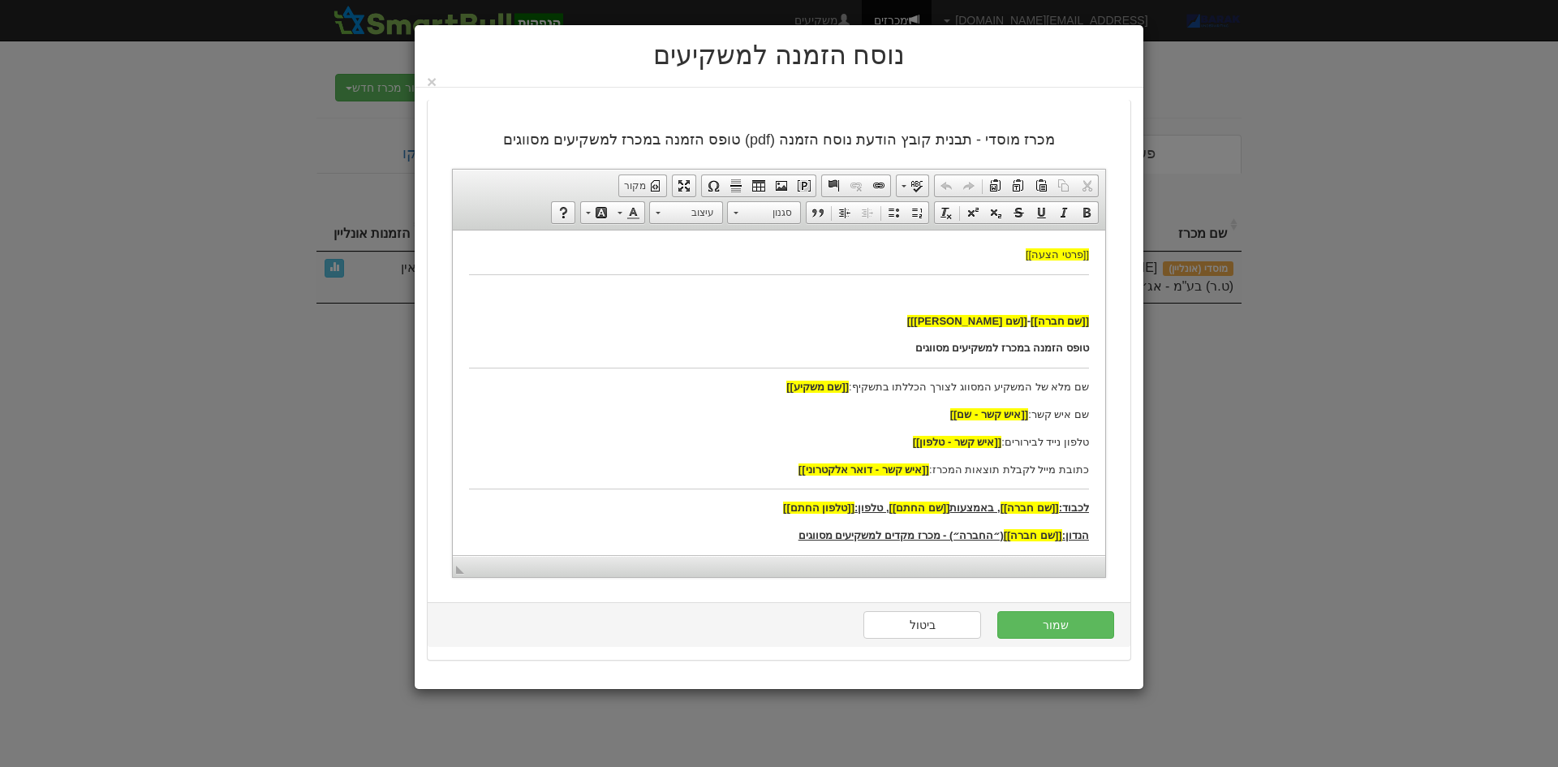
click at [1078, 290] on p at bounding box center [779, 293] width 620 height 17
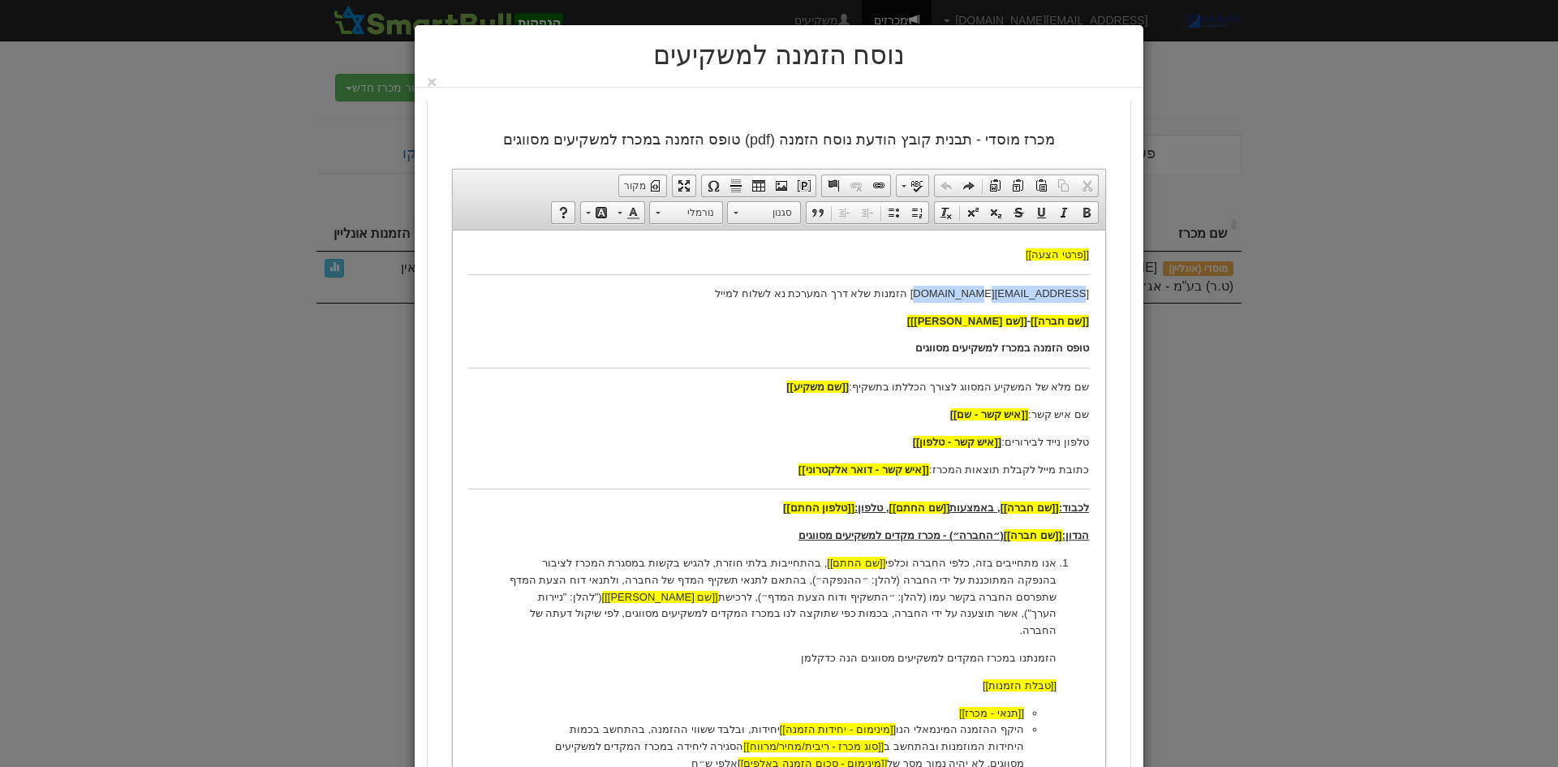
click at [963, 293] on p "hitumbid@barakcapital.com הזמנות שלא דרך המערכת נא לשלוח למייל" at bounding box center [779, 293] width 620 height 17
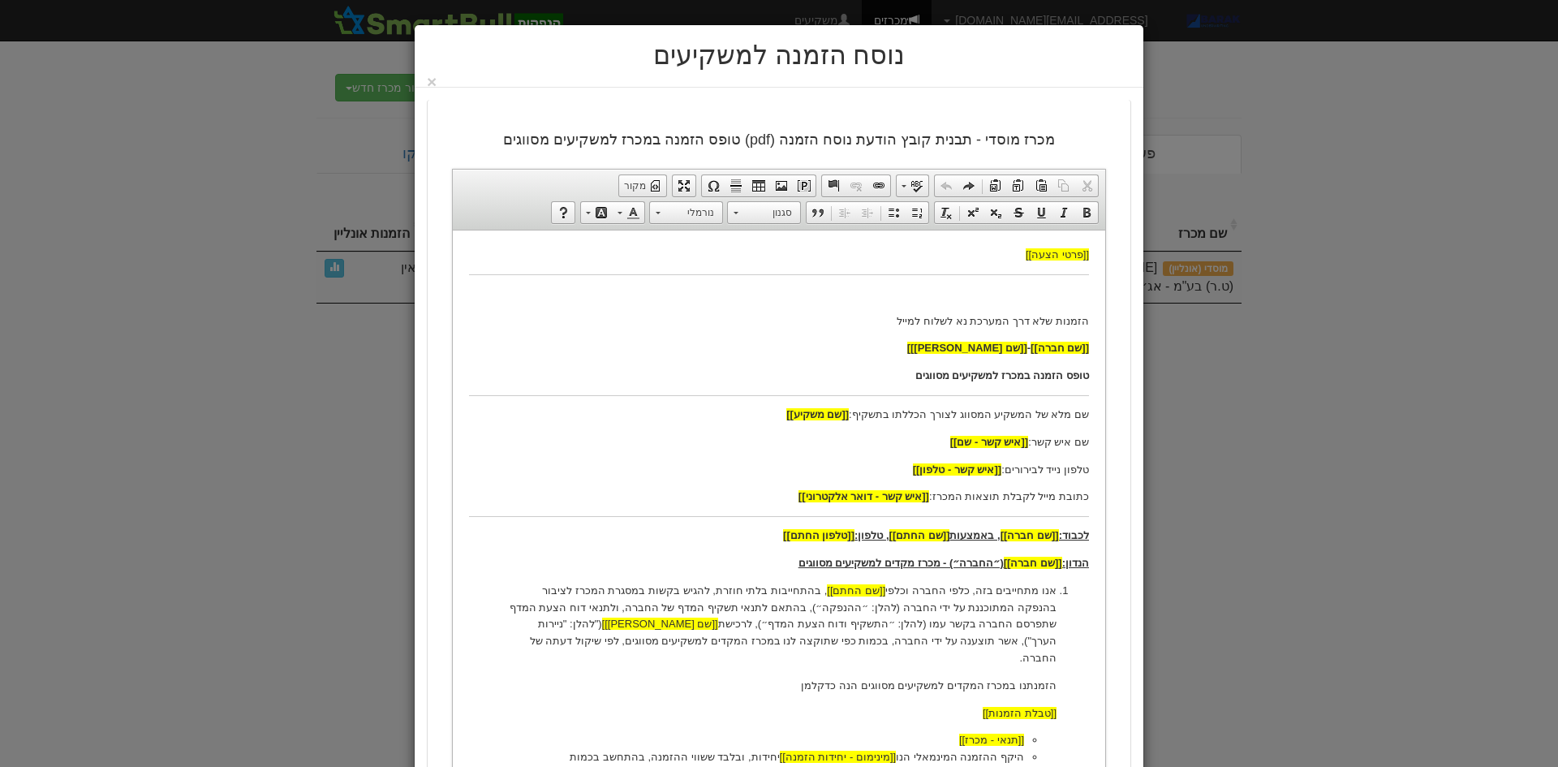
click at [1014, 288] on p at bounding box center [779, 293] width 620 height 17
paste body
click at [902, 290] on p "הזמנות שלא דרך המערכת נא לשלוח למייל" at bounding box center [779, 293] width 620 height 17
click at [952, 322] on p "הזמנות שלא דרך המערכת נא לשלוח למייל" at bounding box center [779, 320] width 620 height 17
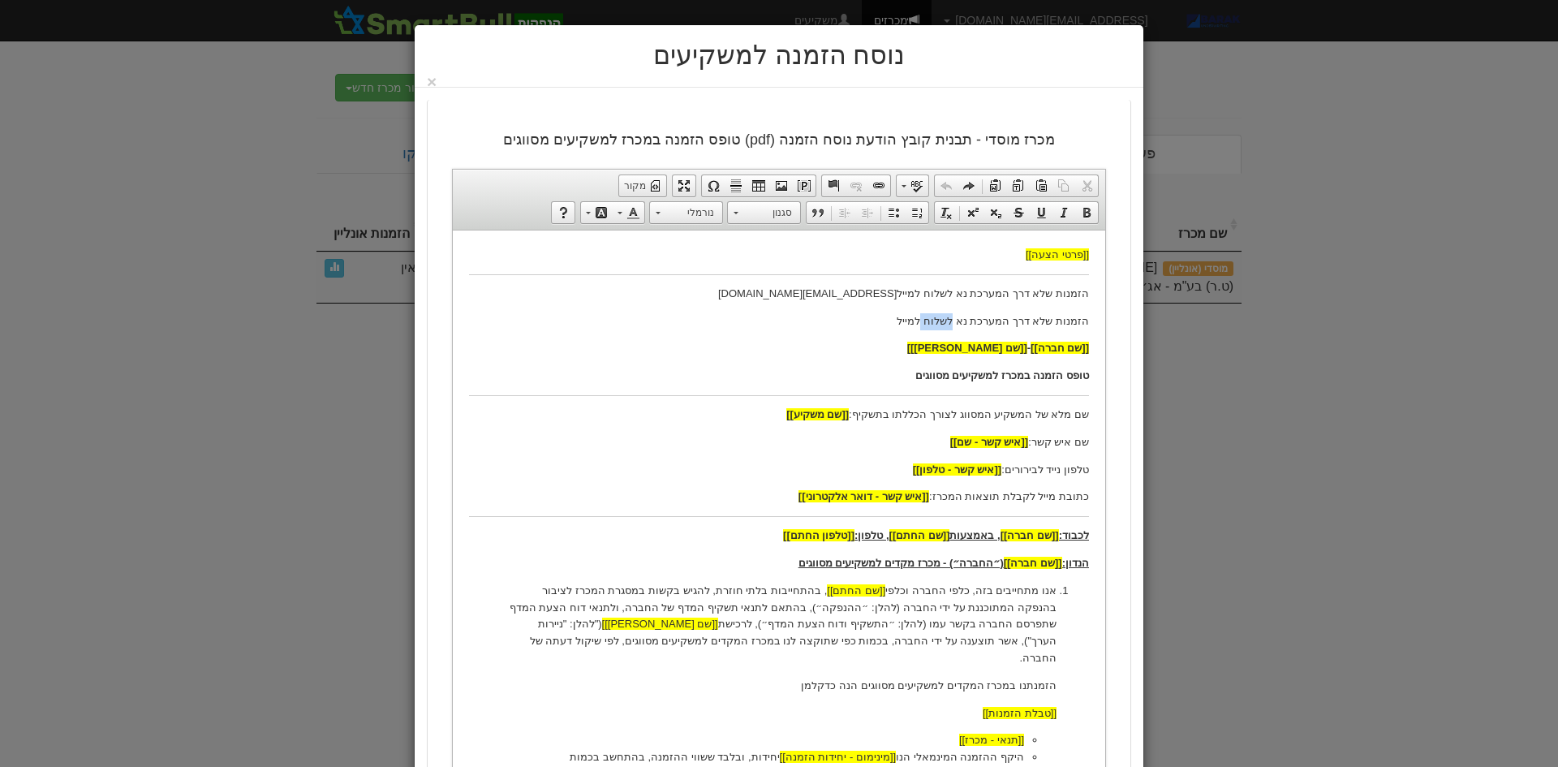
click at [952, 322] on p "הזמנות שלא דרך המערכת נא לשלוח למייל" at bounding box center [779, 320] width 620 height 17
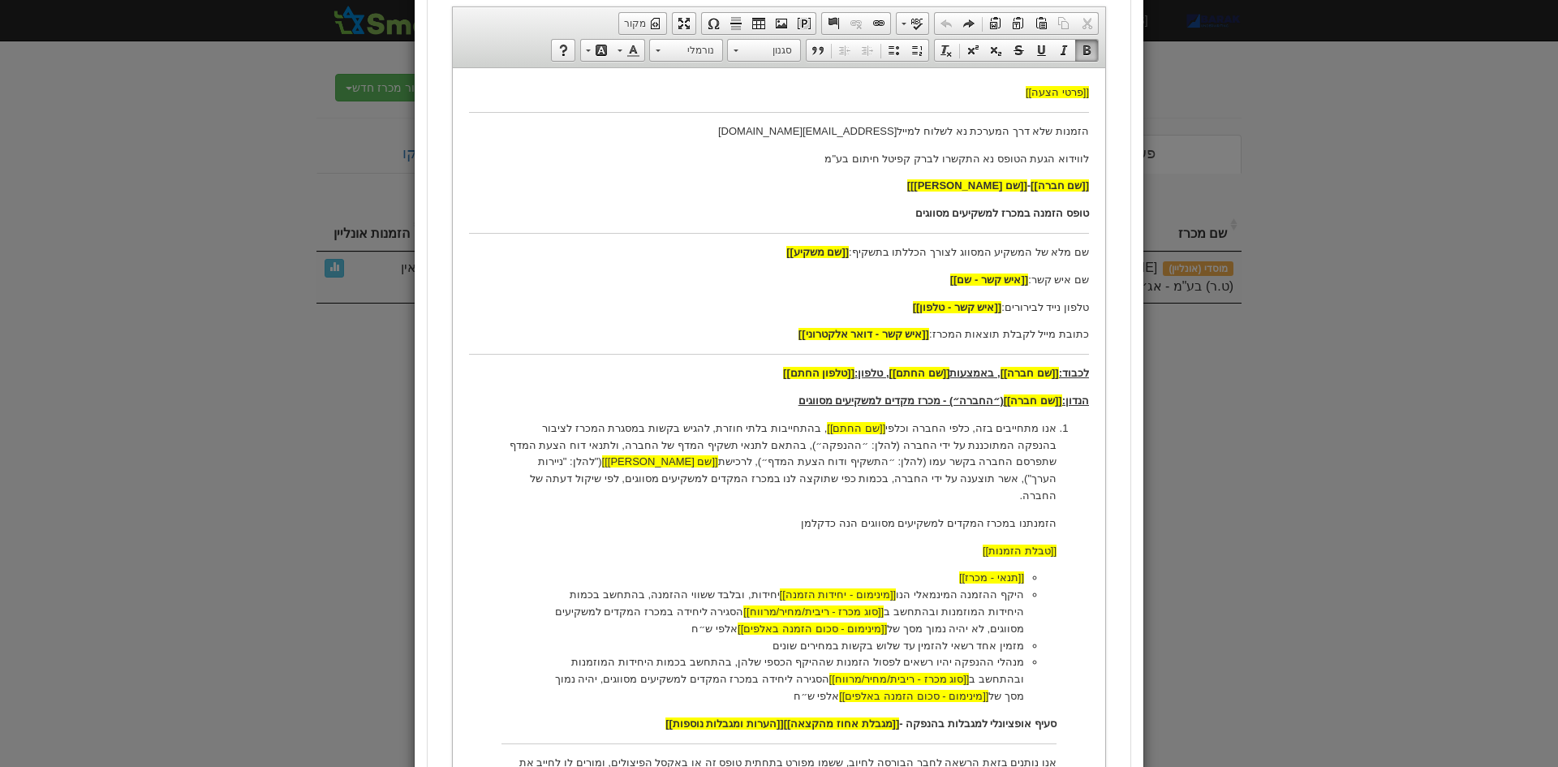
click at [780, 611] on li "היקף ההזמנה המינמאלי הנו [[מינימום - יחידות הזמנה]] יחידות, ובלבד ששווי ההזמנה,…" at bounding box center [779, 611] width 490 height 50
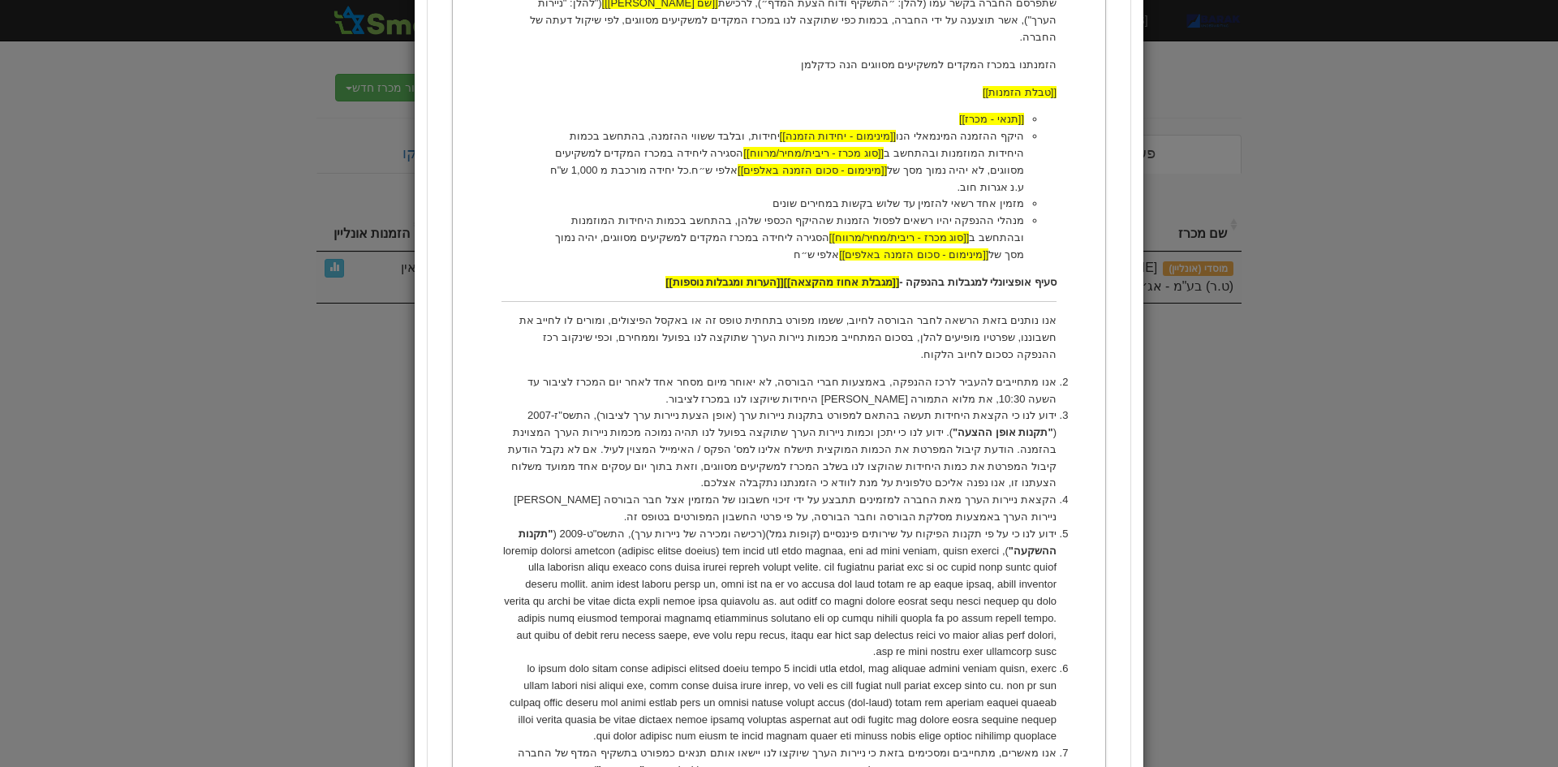
scroll to position [649, 0]
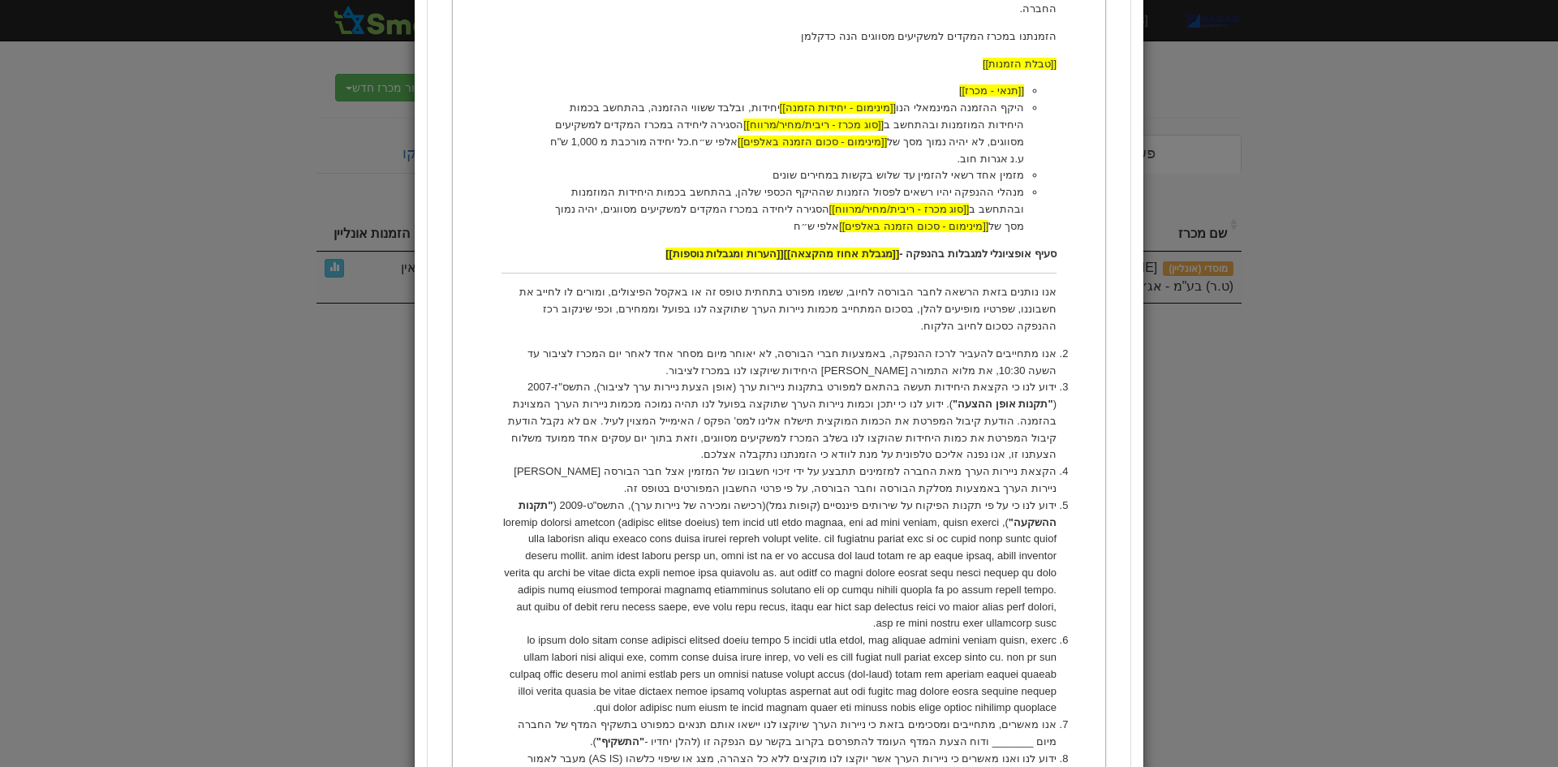
click at [544, 660] on li at bounding box center [778, 674] width 555 height 84
click at [534, 734] on li "אנו מאשרים, מתחייבים ומסכימים בזאת כי ניירות הערך שיוקצו לנו יישאו אותם תנאים כ…" at bounding box center [778, 751] width 555 height 34
click at [532, 734] on li "אנו מאשרים, מתחייבים ומסכימים בזאת כי ניירות הערך שיוקצו לנו יישאו אותם תנאים כ…" at bounding box center [778, 751] width 555 height 34
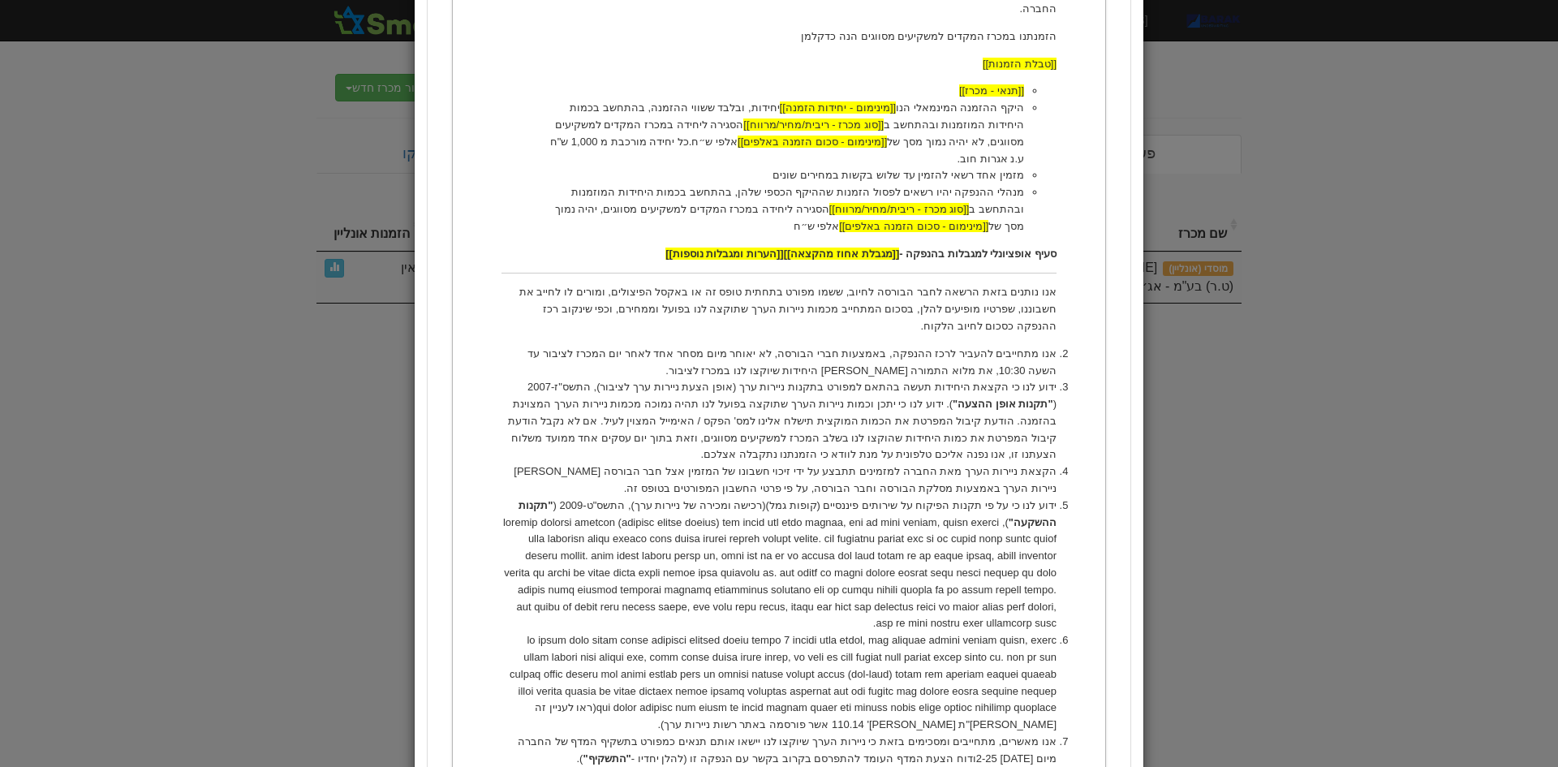
click at [663, 632] on li "(ראו לעניין זה שו"ת מס' 110.14 אשר פורסמה באתר רשות ניירות ערך) ." at bounding box center [778, 682] width 555 height 101
click at [996, 734] on li "אנו מאשרים, מתחייבים ומסכימים בזאת כי ניירות הערך שיוקצו לנו יישאו אותם תנאים כ…" at bounding box center [778, 751] width 555 height 34
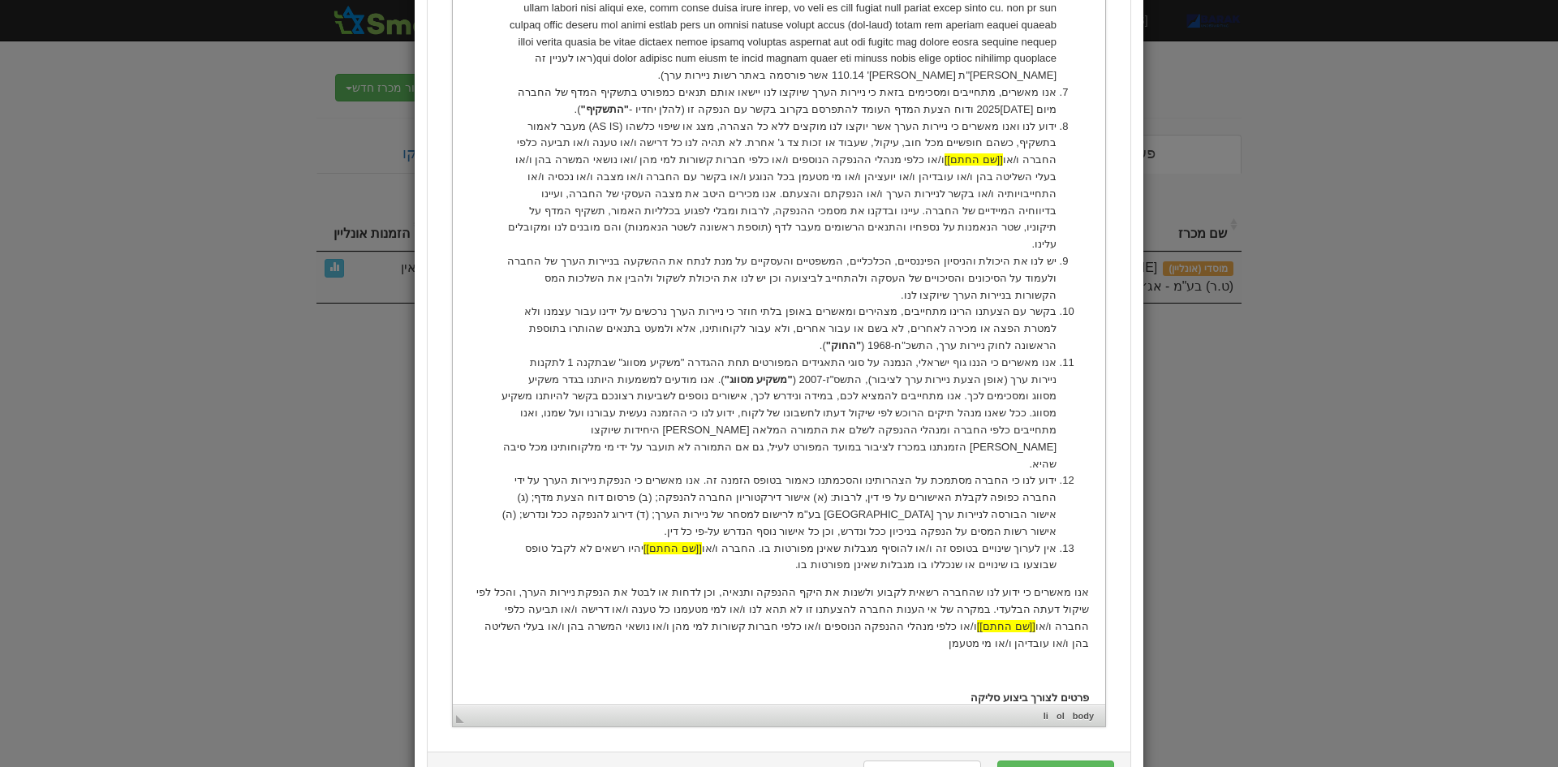
scroll to position [1395, 0]
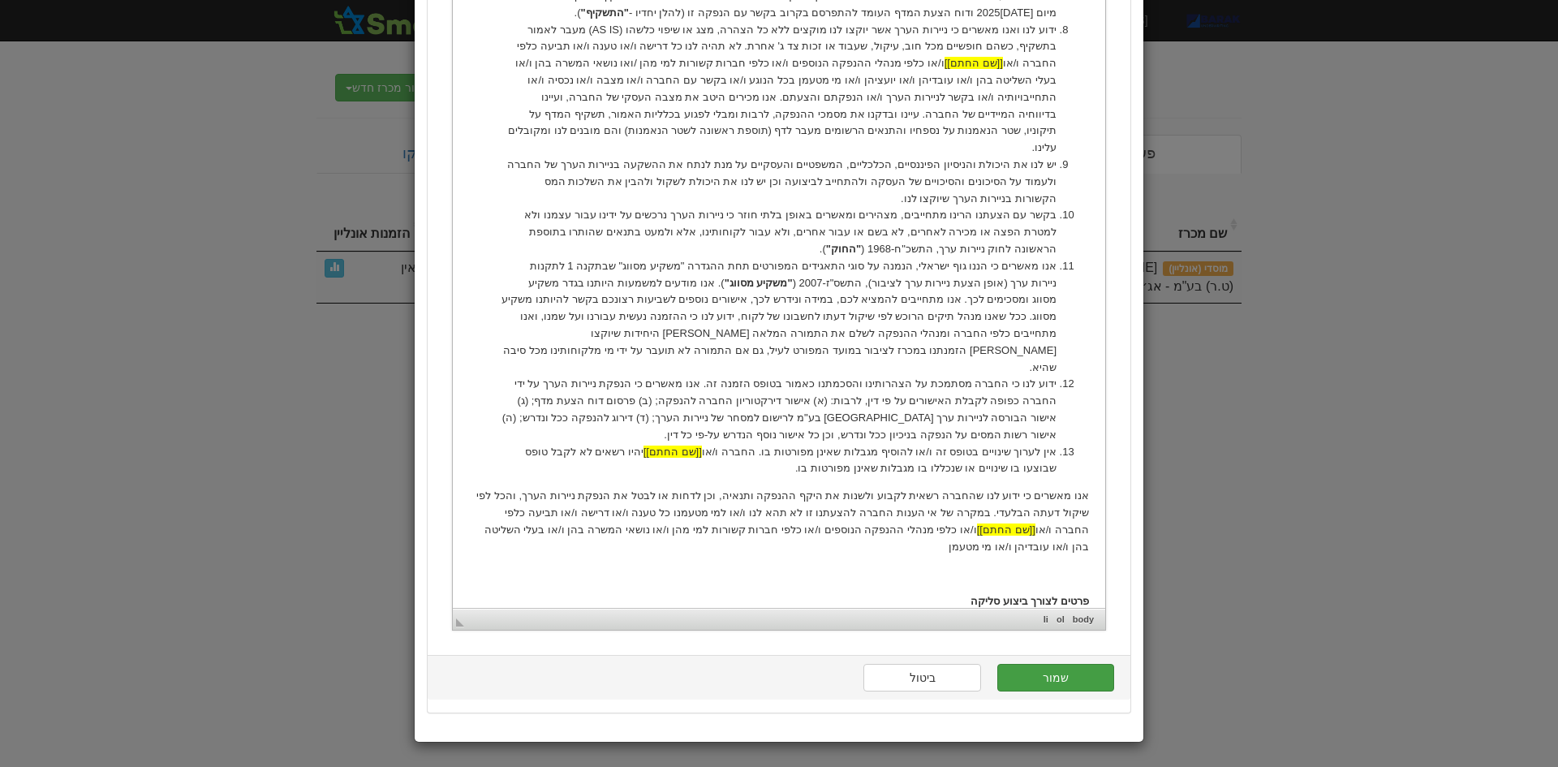
click at [1060, 684] on button "שמור" at bounding box center [1055, 678] width 117 height 28
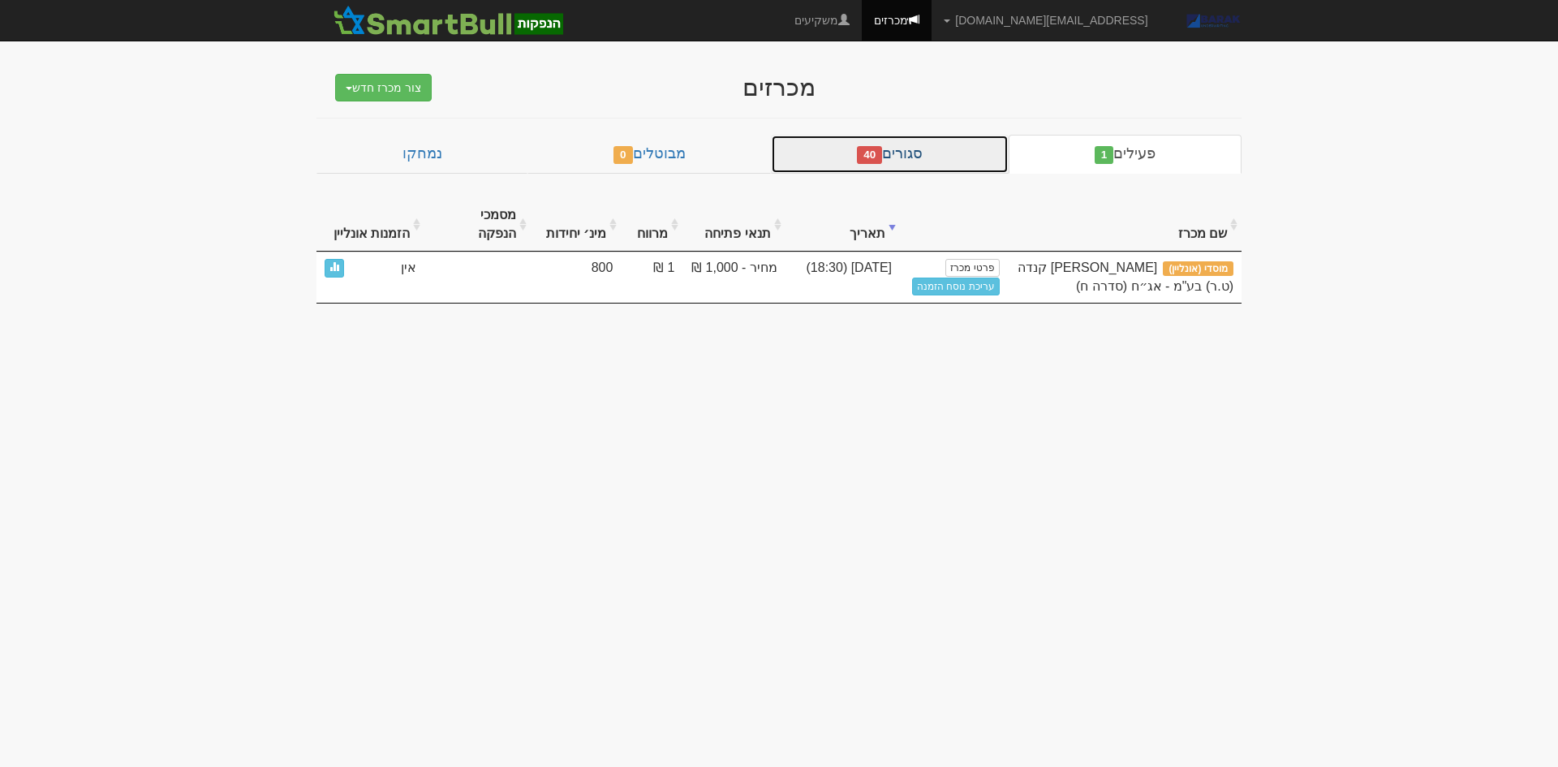
click at [909, 153] on link "סגורים 40" at bounding box center [890, 154] width 238 height 39
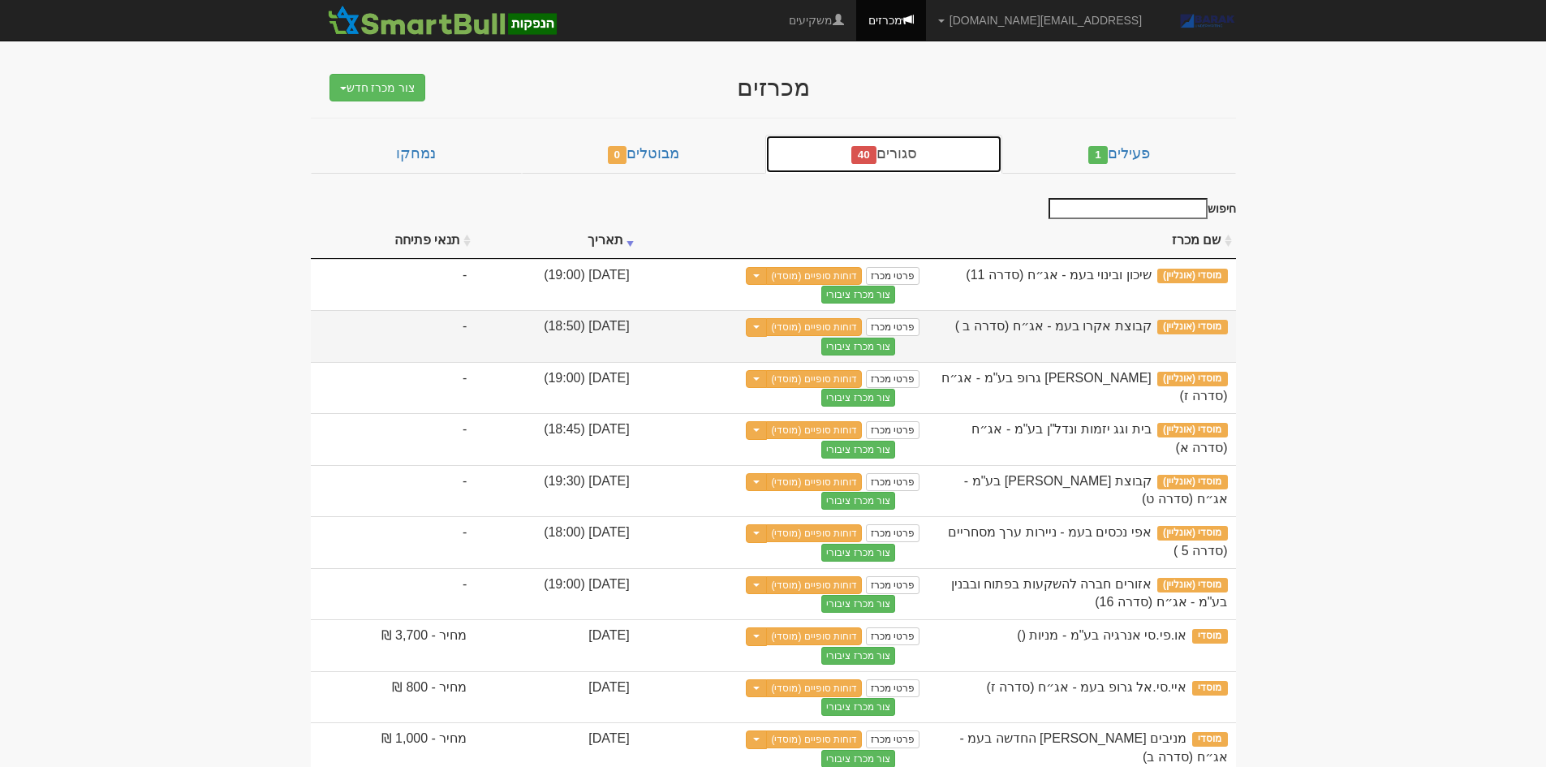
scroll to position [81, 0]
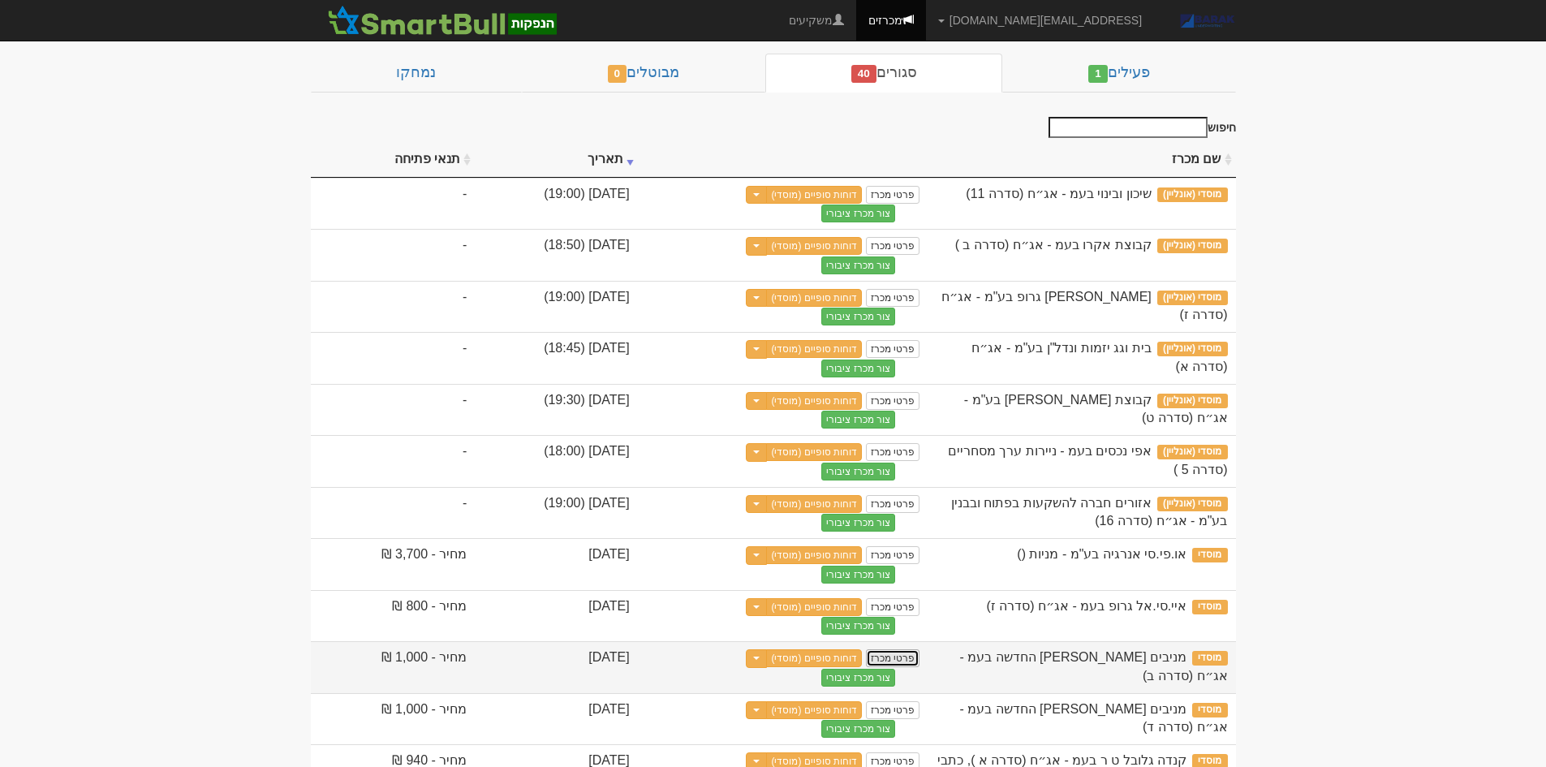
click at [919, 649] on link "פרטי מכרז" at bounding box center [893, 658] width 54 height 18
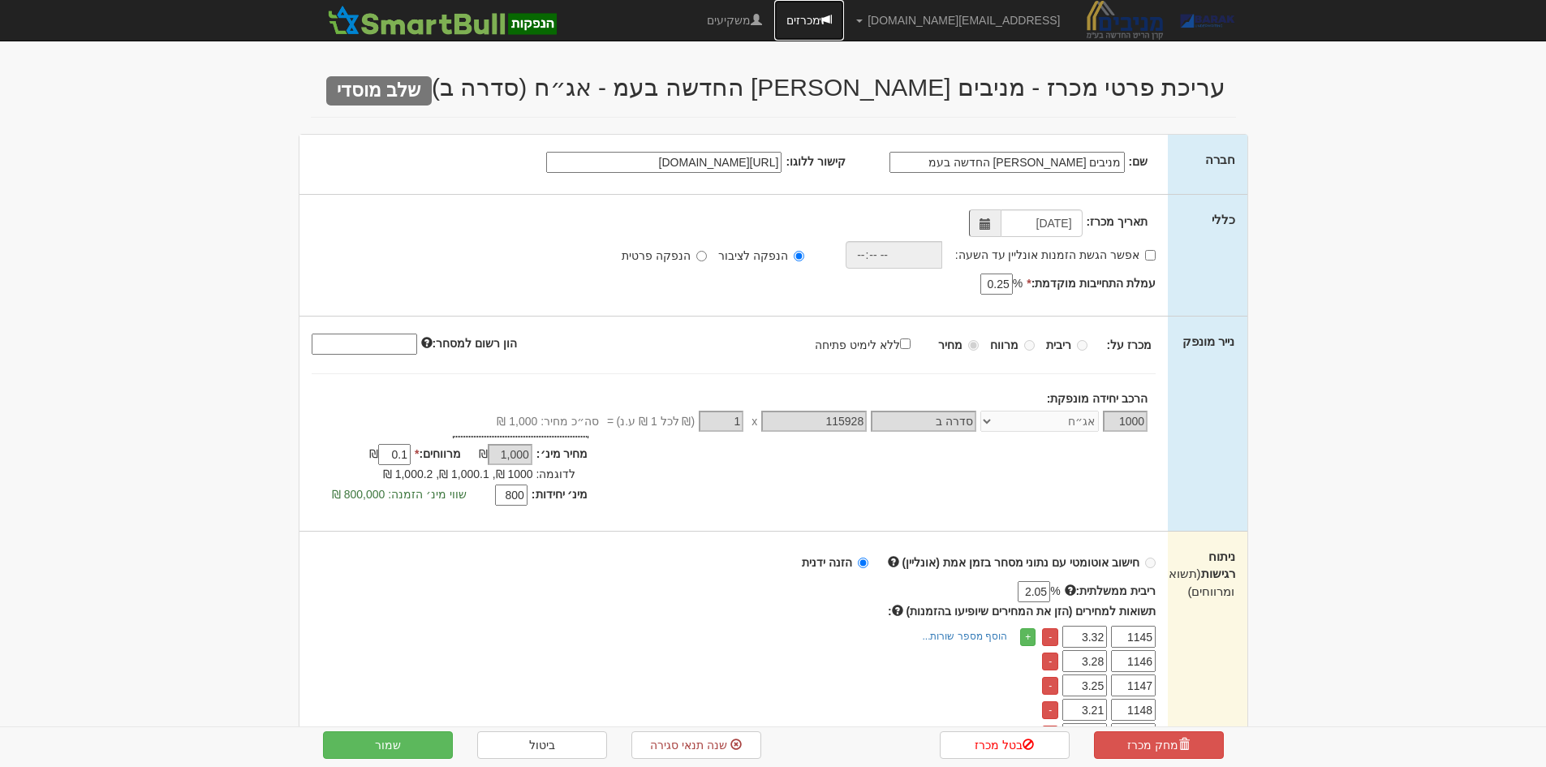
click at [844, 15] on link "מכרזים" at bounding box center [809, 20] width 70 height 41
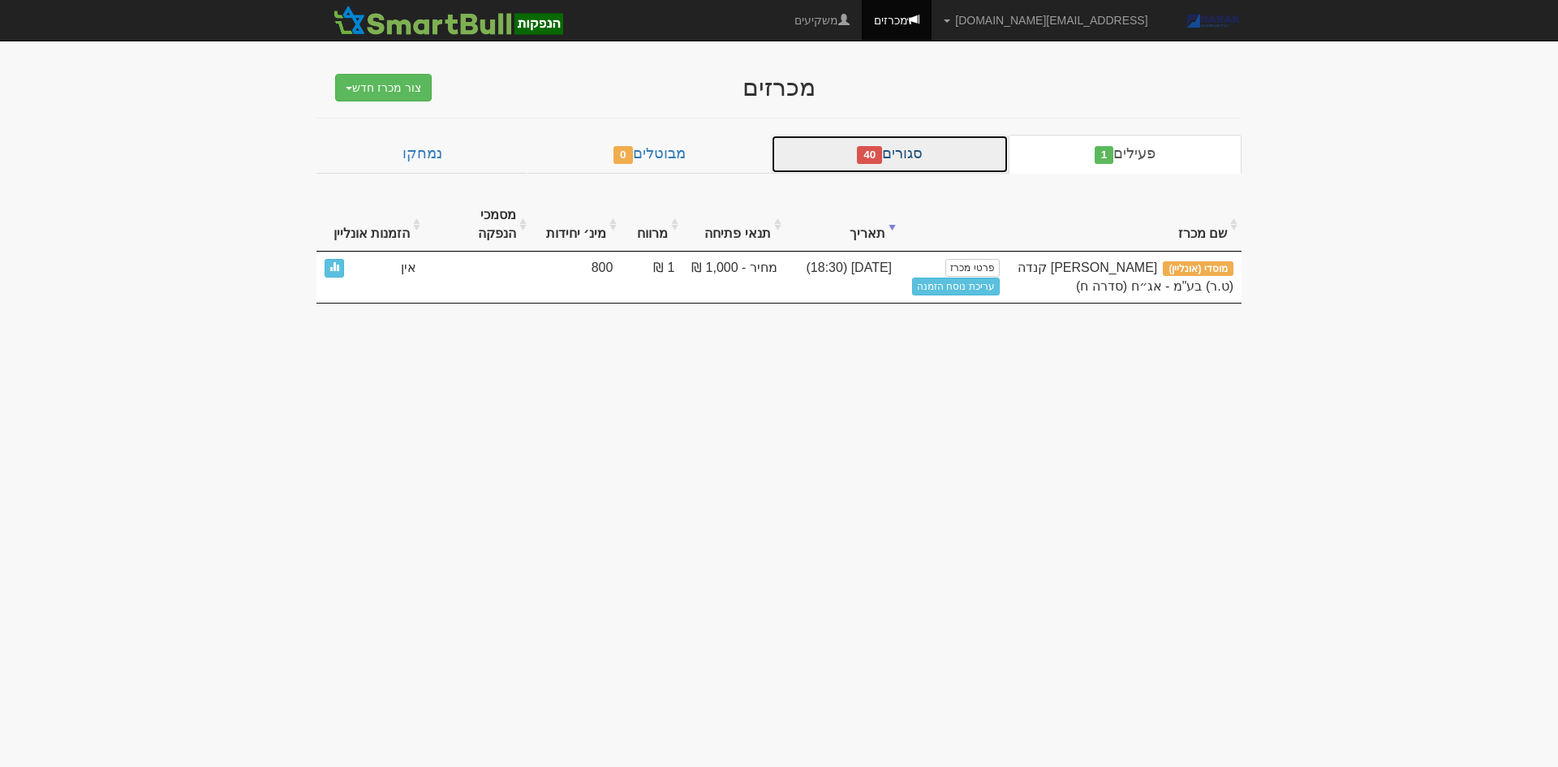
click at [863, 142] on link "סגורים 40" at bounding box center [890, 154] width 238 height 39
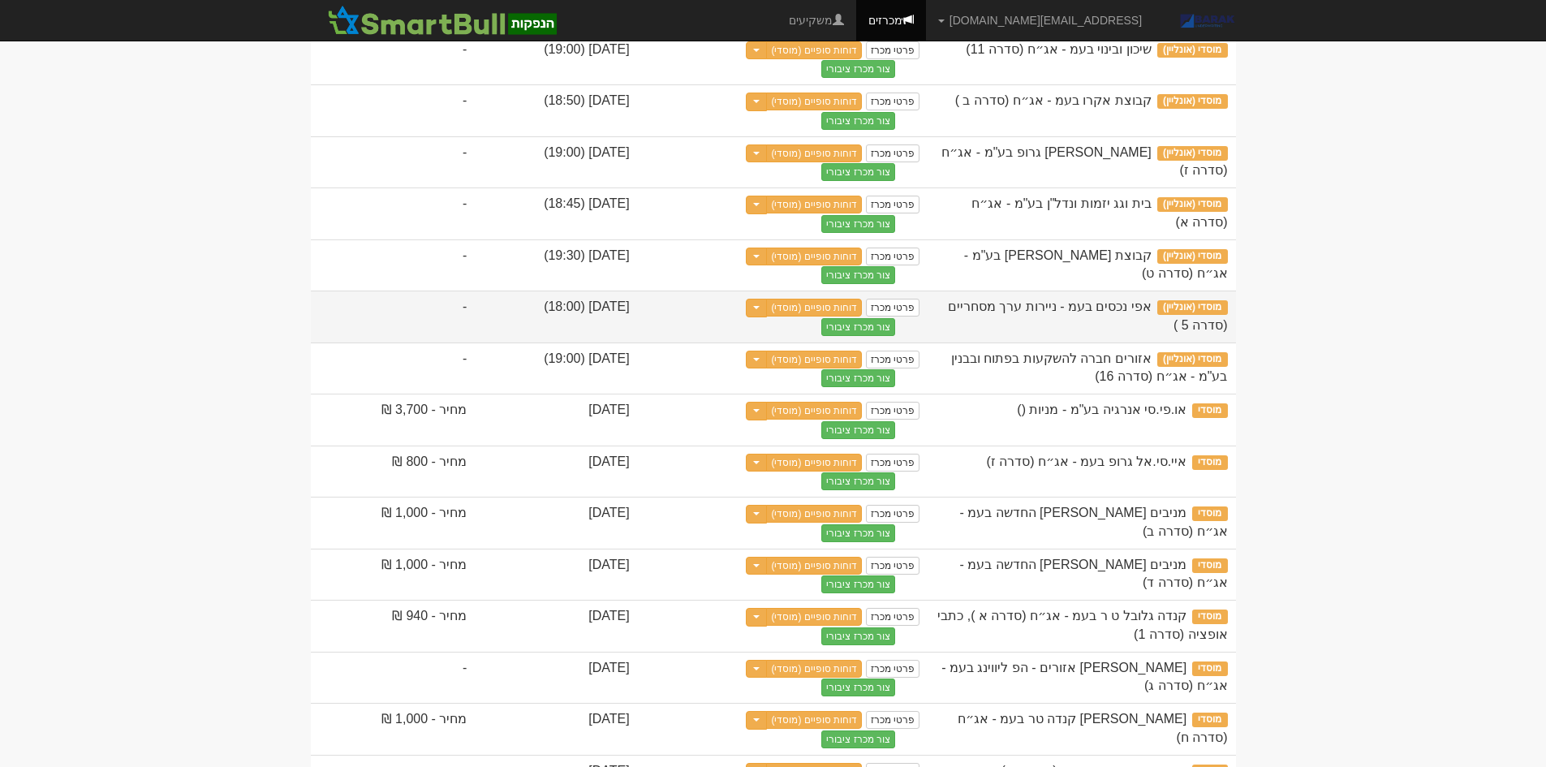
scroll to position [325, 0]
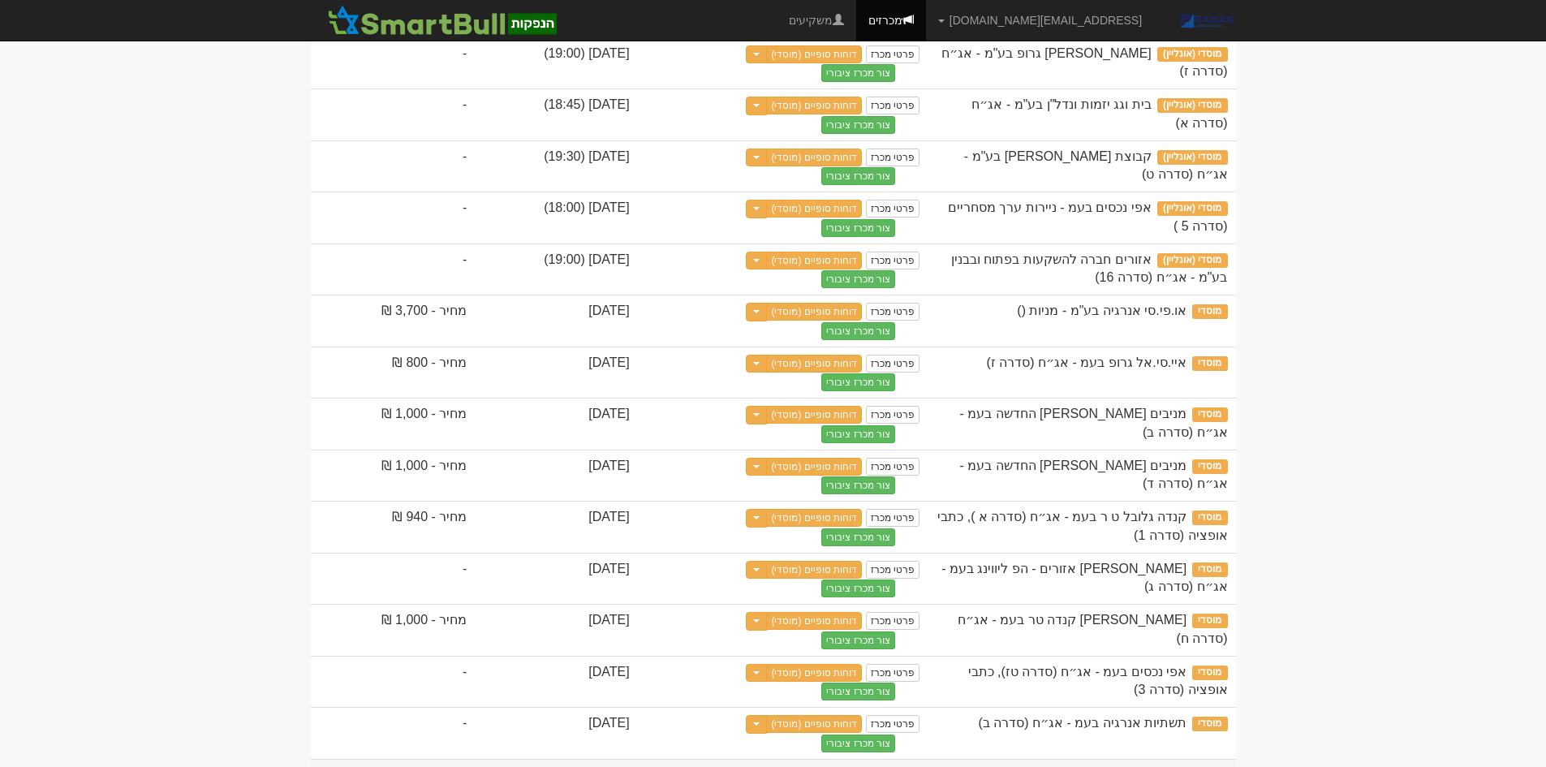
click at [919, 766] on link "פרטי מכרז" at bounding box center [893, 776] width 54 height 18
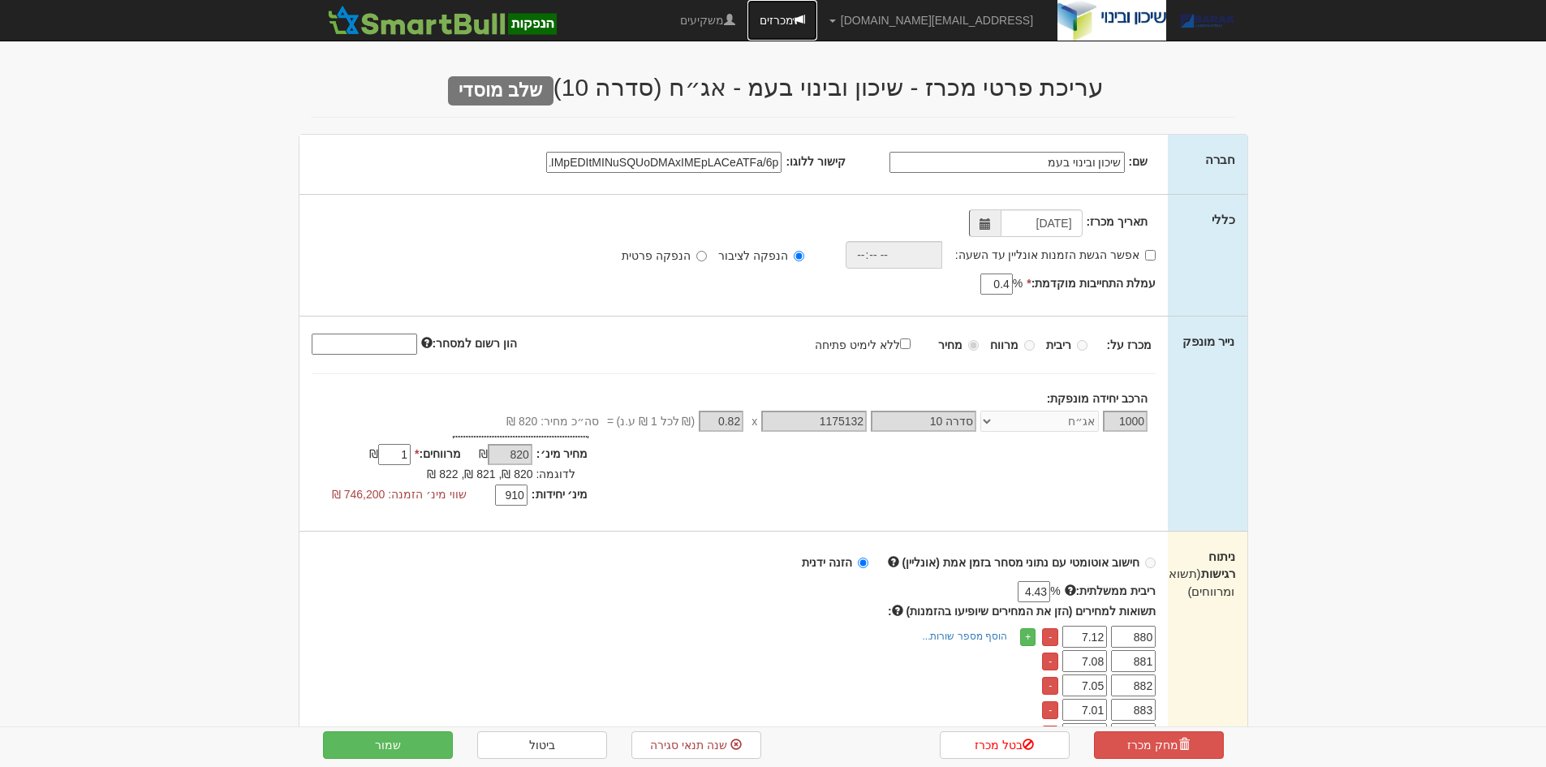
click at [817, 28] on link "מכרזים" at bounding box center [782, 20] width 70 height 41
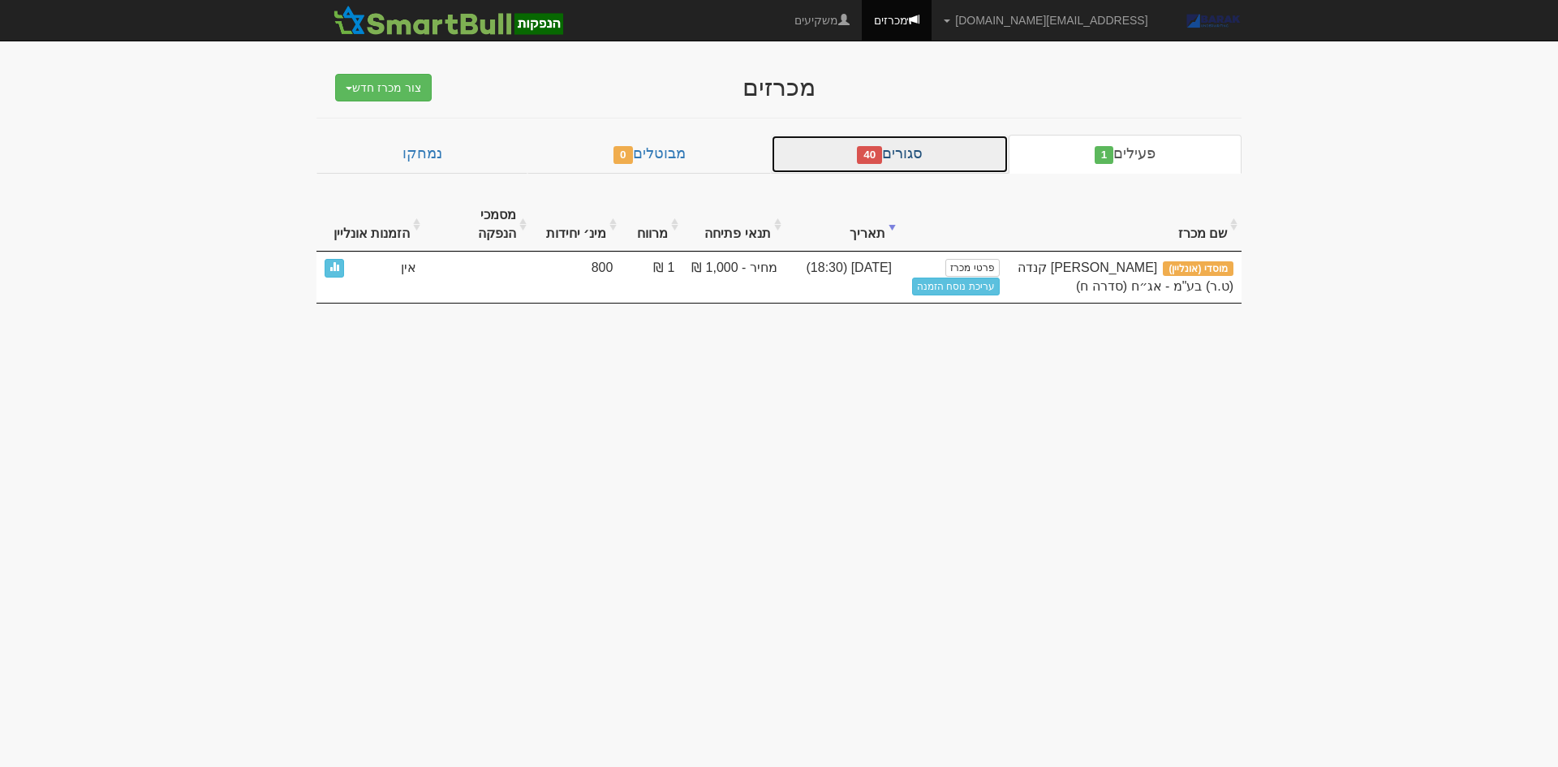
click at [898, 161] on link "סגורים 40" at bounding box center [890, 154] width 238 height 39
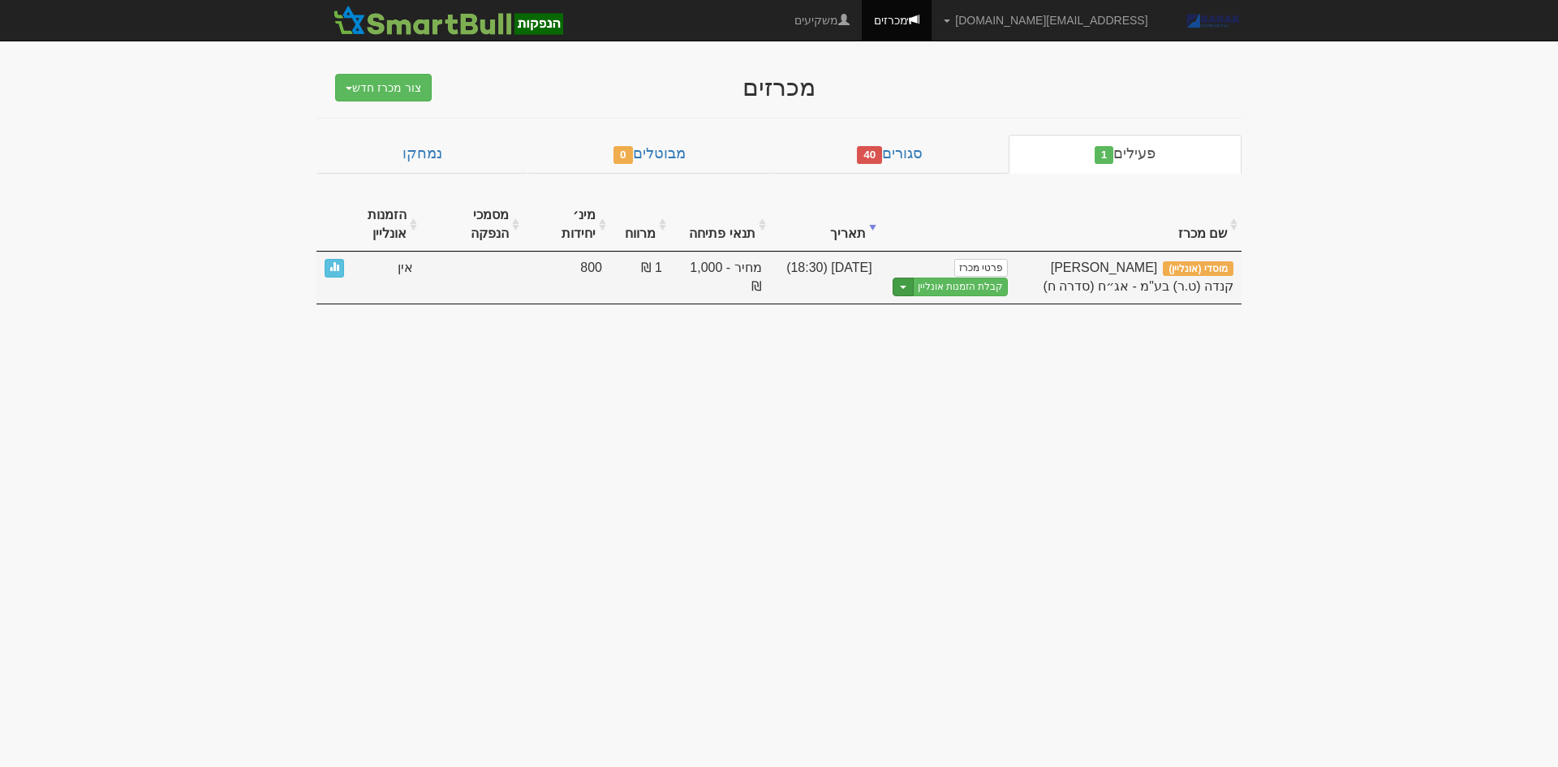
click at [899, 282] on button "Toggle Dropdown" at bounding box center [903, 287] width 21 height 19
click at [927, 321] on link "הצג טופס הזמנה לדוגמה" at bounding box center [931, 313] width 154 height 21
